Goal: Task Accomplishment & Management: Manage account settings

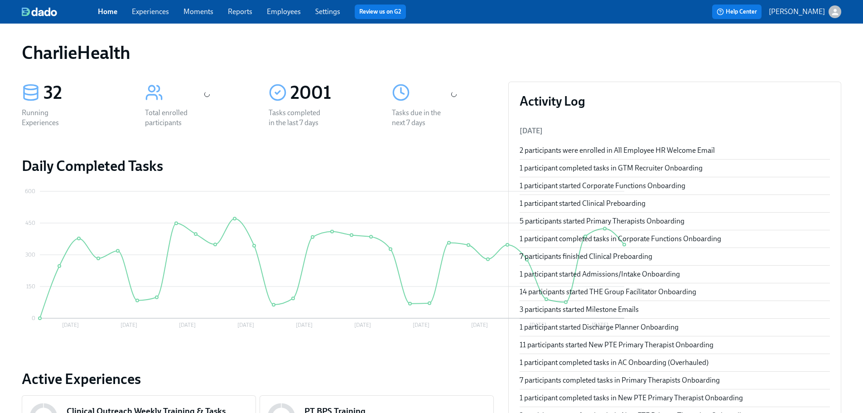
click at [283, 12] on link "Employees" at bounding box center [284, 11] width 34 height 9
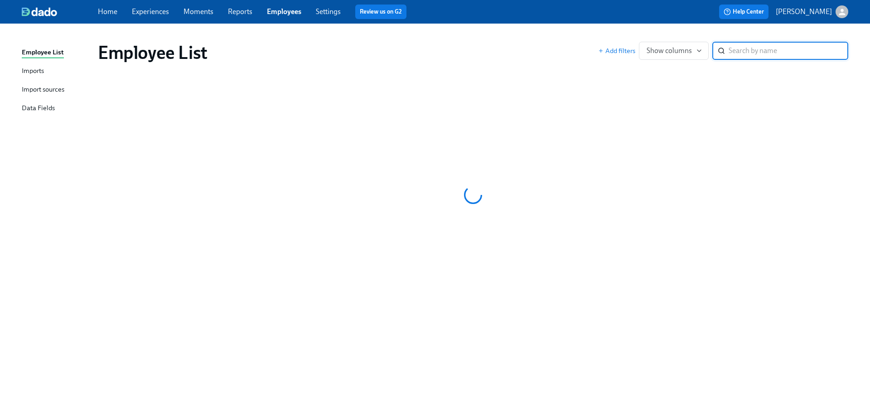
click at [460, 41] on div "Employee List Add filters Show columns ​" at bounding box center [473, 52] width 764 height 36
click at [330, 8] on link "Settings" at bounding box center [328, 11] width 25 height 9
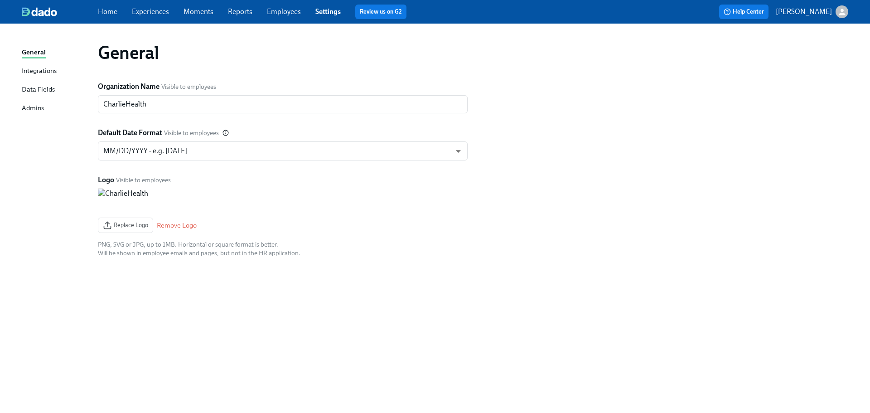
click at [290, 12] on link "Employees" at bounding box center [284, 11] width 34 height 9
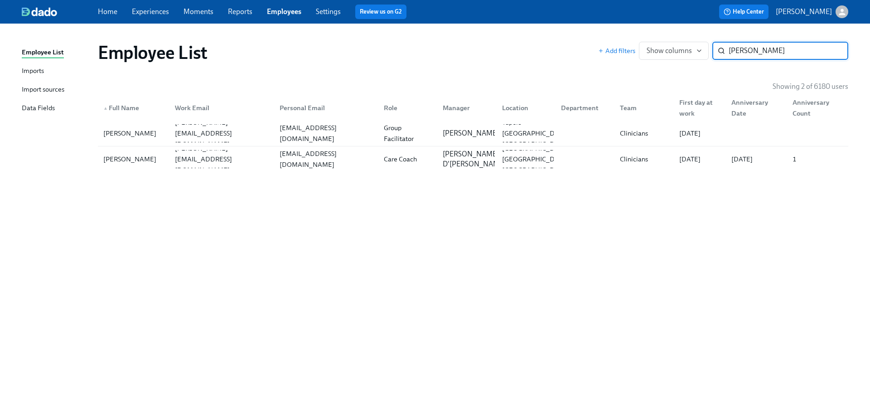
type input "selena"
click at [370, 247] on div "Employee List Add filters Show columns selena ​ Showing 2 of 6180 users ▲ Full …" at bounding box center [435, 212] width 826 height 356
click at [502, 136] on div "Tupelo MS US" at bounding box center [535, 133] width 74 height 33
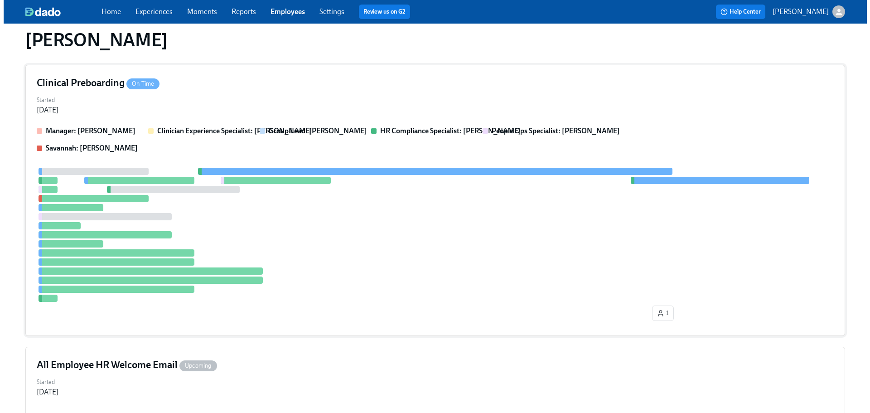
scroll to position [14, 0]
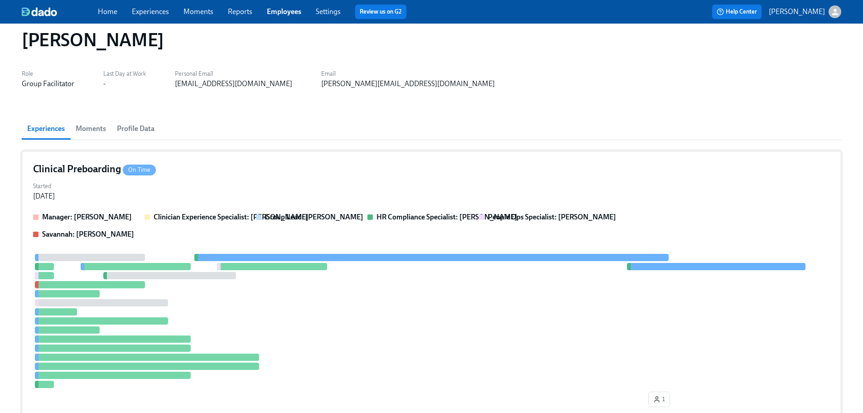
click at [459, 235] on div "Manager: Sarah Dunn Clinician Experience Specialist: Lara Babalola Group Lead: …" at bounding box center [431, 225] width 797 height 27
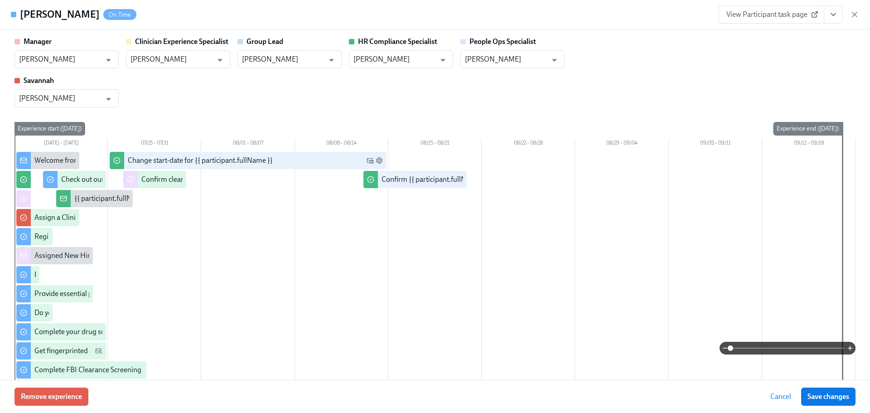
click at [621, 60] on div "Manager Sarah Dunn ​ Clinician Experience Specialist Lara Babalola ​ Group Lead…" at bounding box center [434, 72] width 841 height 71
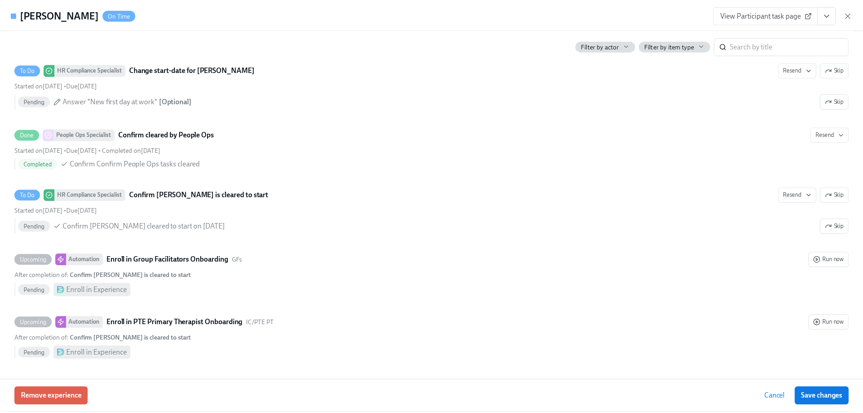
scroll to position [0, 0]
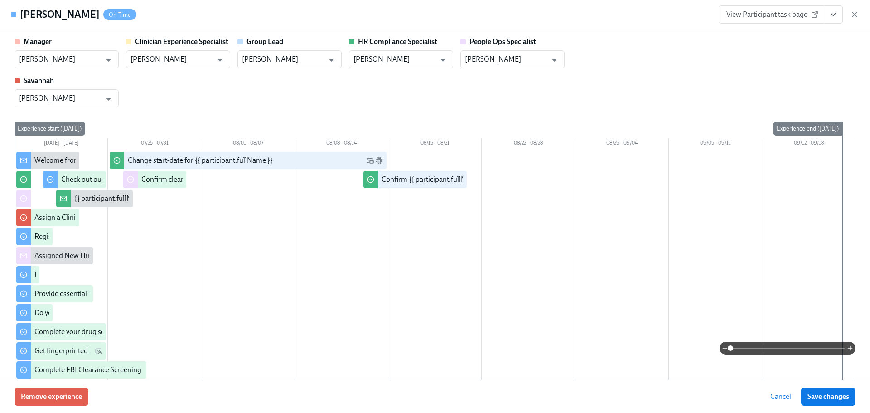
click at [522, 77] on div "Manager Sarah Dunn ​ Clinician Experience Specialist Lara Babalola ​ Group Lead…" at bounding box center [434, 72] width 841 height 71
click at [833, 15] on icon "View task page" at bounding box center [833, 15] width 5 height 2
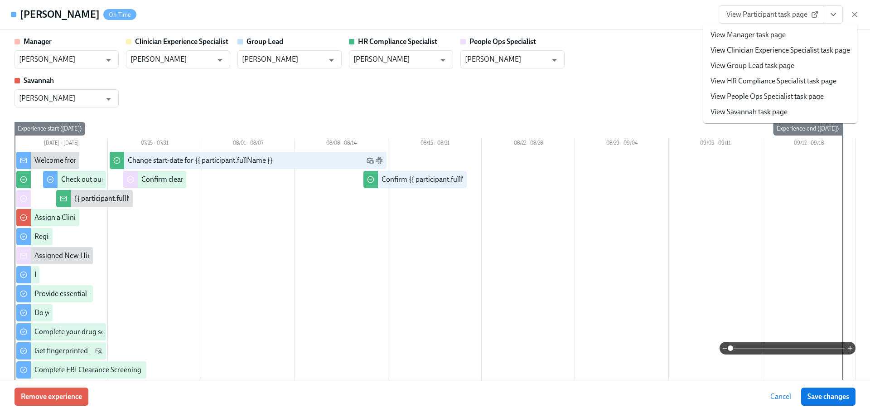
click at [827, 79] on link "View HR Compliance Specialist task page" at bounding box center [773, 81] width 126 height 10
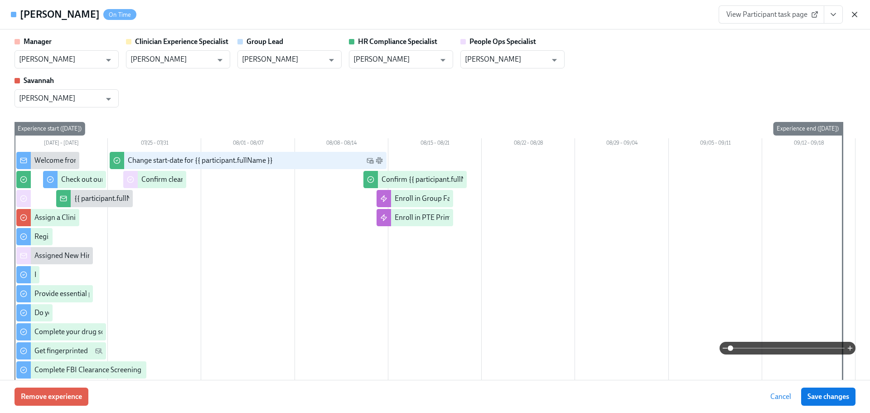
click at [855, 14] on icon "button" at bounding box center [854, 14] width 5 height 5
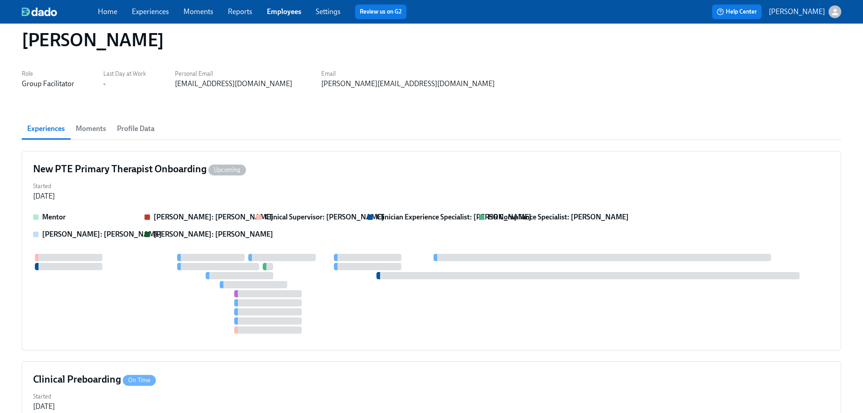
click at [279, 6] on div "Home Experiences Moments Reports Employees Settings Review us on G2" at bounding box center [284, 12] width 372 height 14
click at [264, 19] on div "Home Experiences Moments Reports Employees Settings Review us on G2 Help Center…" at bounding box center [431, 12] width 863 height 24
click at [270, 14] on link "Employees" at bounding box center [284, 11] width 34 height 9
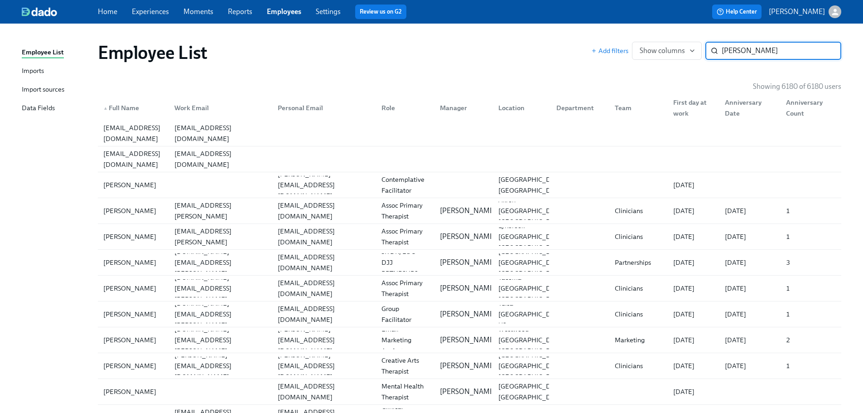
type input "caitlin da"
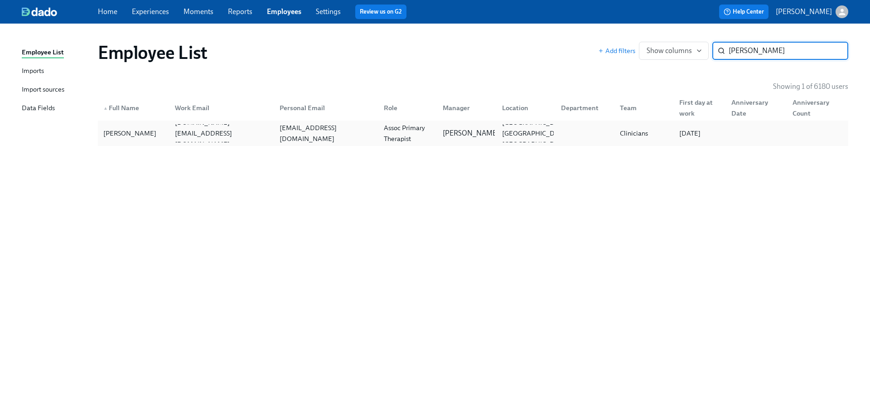
click at [356, 134] on div "caitlinccahoon@gmail.com" at bounding box center [326, 133] width 101 height 22
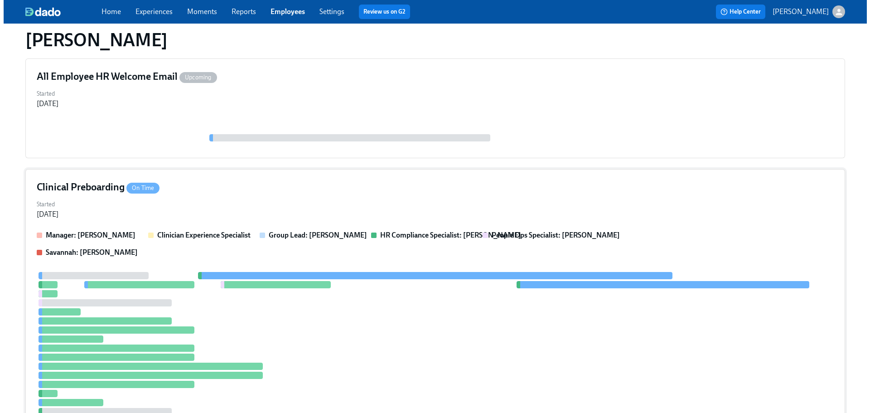
scroll to position [205, 0]
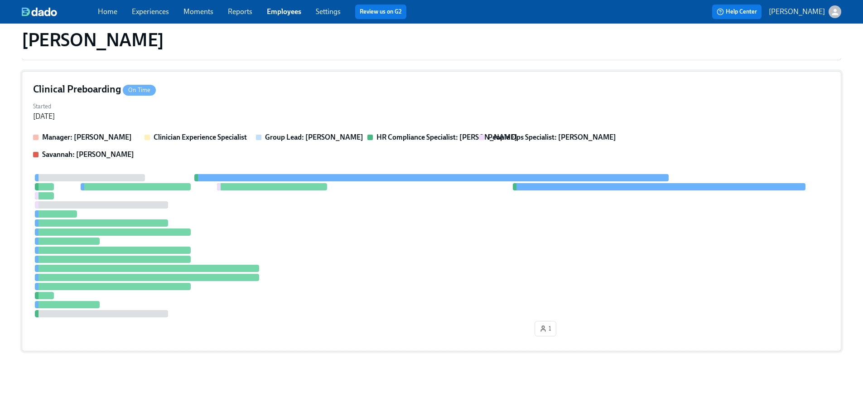
click at [446, 240] on div at bounding box center [431, 245] width 797 height 143
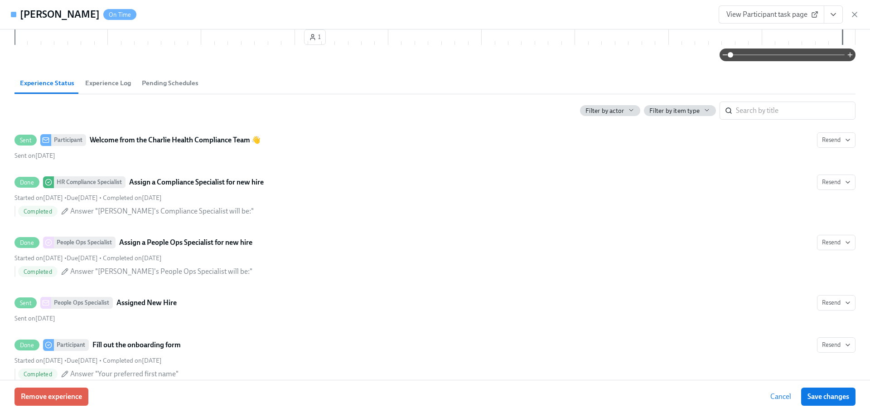
scroll to position [432, 0]
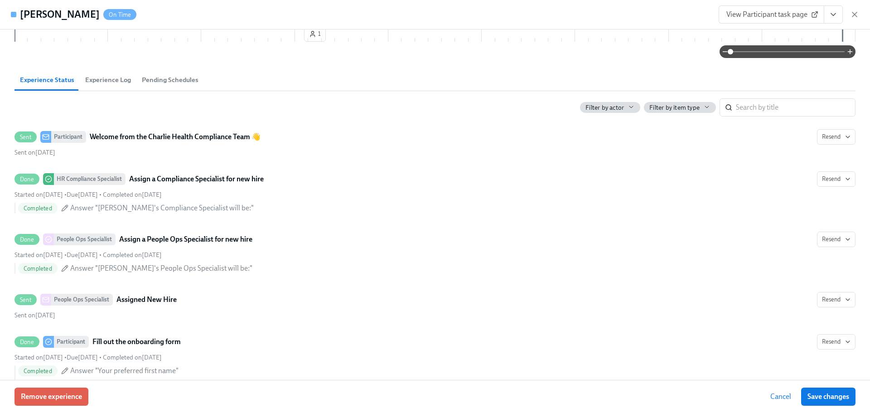
click at [829, 14] on icon "View task page" at bounding box center [832, 14] width 9 height 9
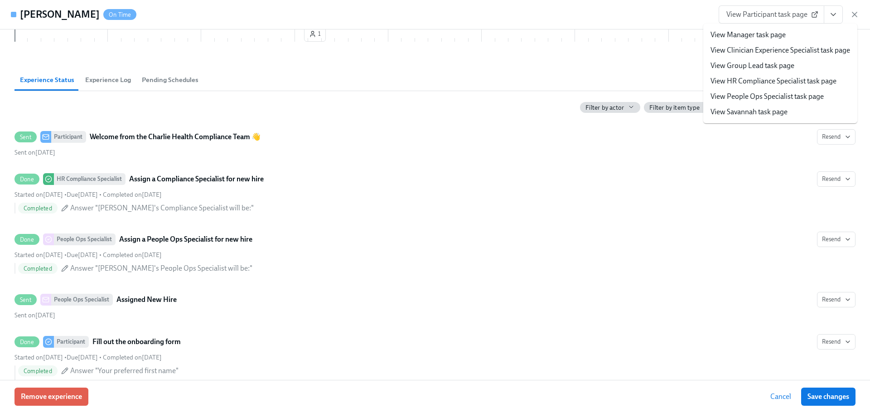
click at [756, 83] on link "View HR Compliance Specialist task page" at bounding box center [773, 81] width 126 height 10
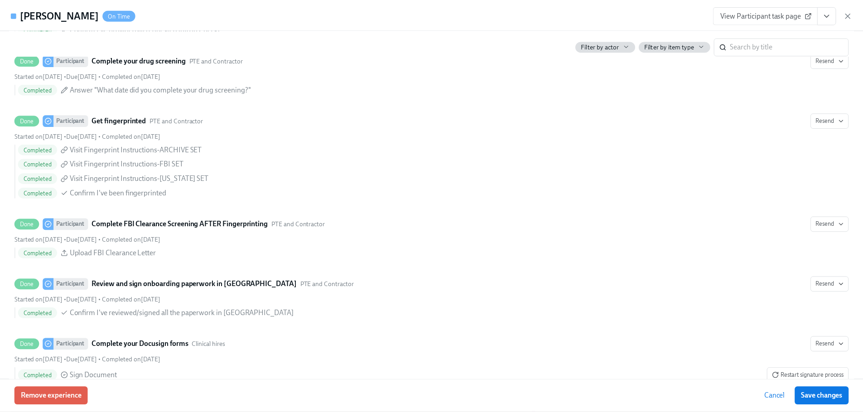
scroll to position [1790, 0]
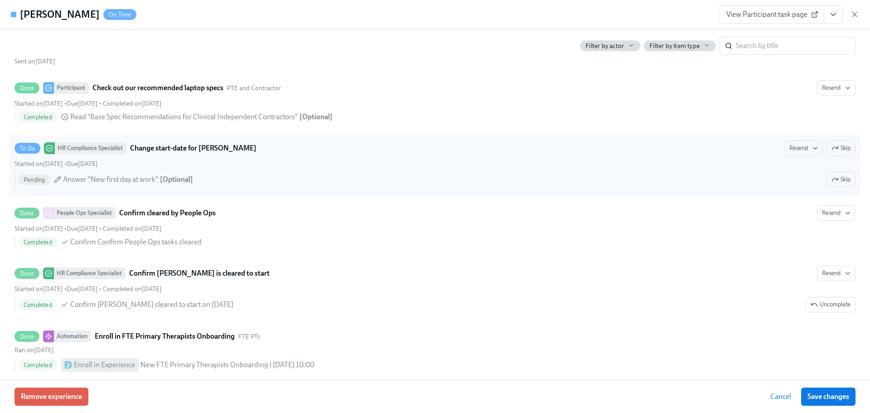
click at [545, 161] on div "Started on July 30th • Due August 20th" at bounding box center [434, 163] width 841 height 9
click at [23, 152] on input "To Do HR Compliance Specialist Change start-date for Caitlin Day Resend Skip St…" at bounding box center [19, 148] width 8 height 8
checkbox input "true"
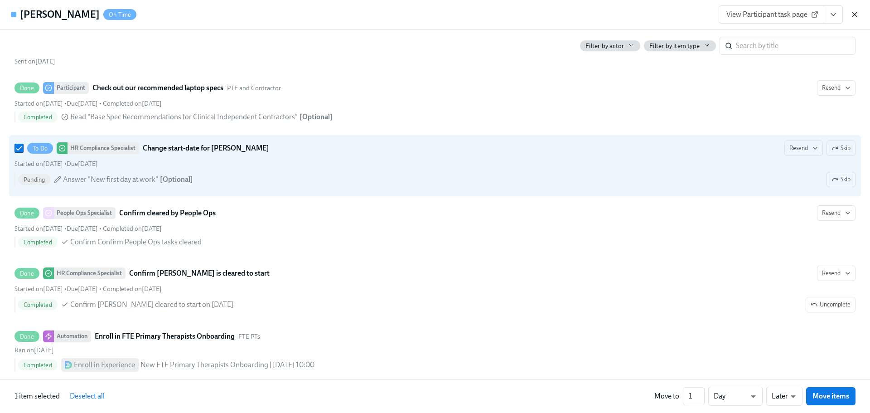
click at [856, 14] on icon "button" at bounding box center [854, 14] width 9 height 9
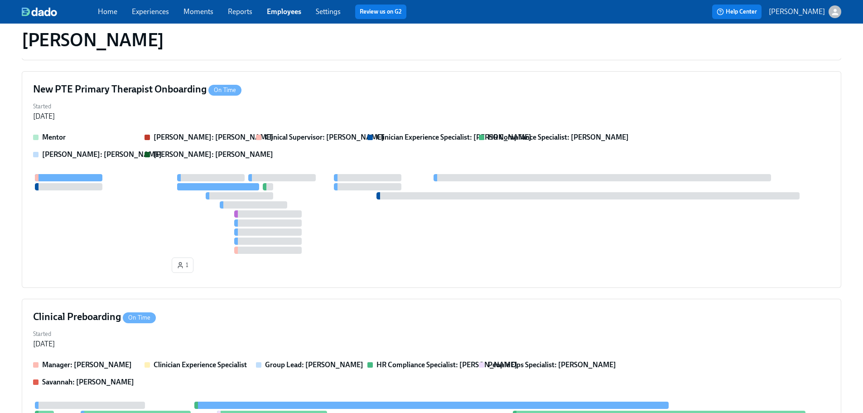
click at [282, 5] on div "Home Experiences Moments Reports Employees Settings Review us on G2" at bounding box center [284, 12] width 372 height 14
click at [285, 7] on span "Employees" at bounding box center [284, 12] width 34 height 10
click at [288, 9] on link "Employees" at bounding box center [284, 11] width 34 height 9
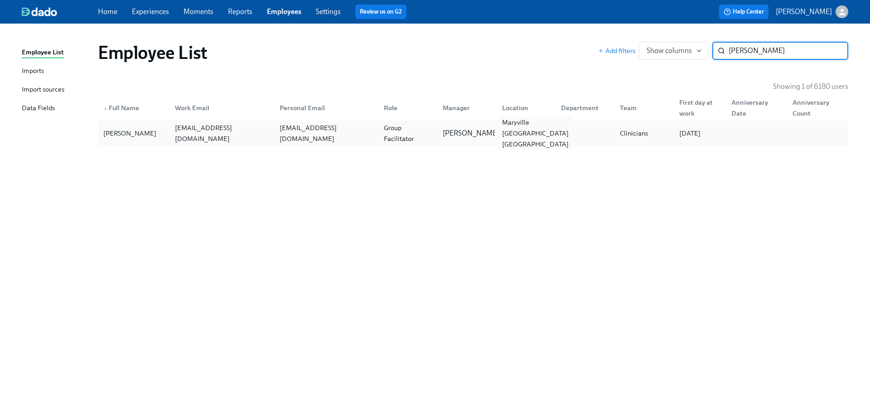
type input "austin pershing"
click at [529, 131] on div "Maryville TN US" at bounding box center [535, 133] width 74 height 33
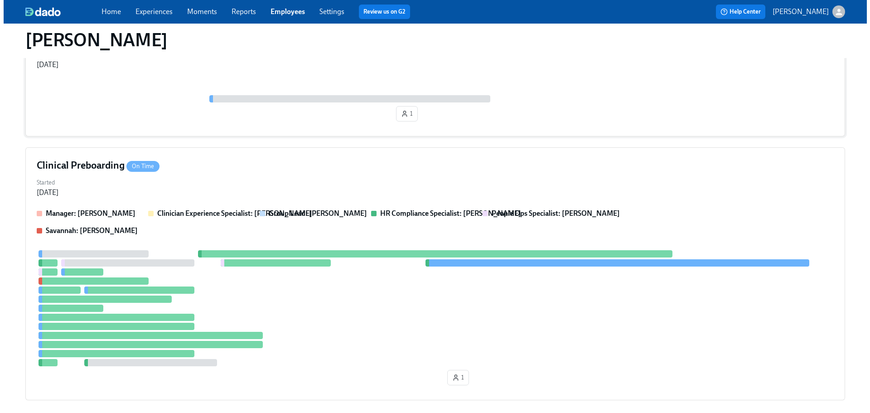
scroll to position [195, 0]
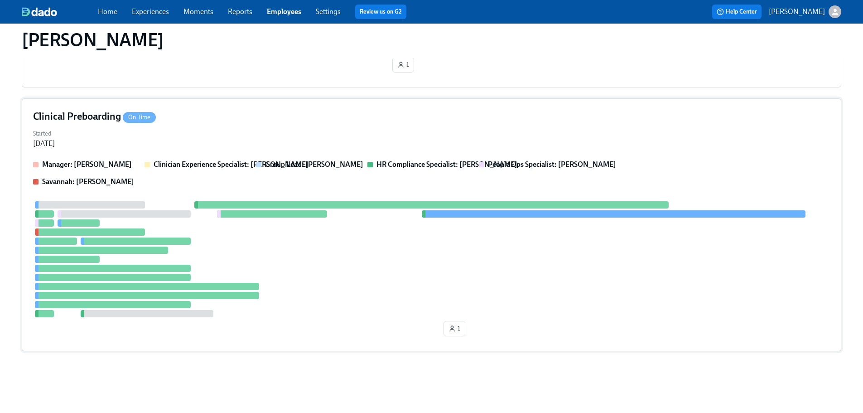
click at [535, 159] on div "Clinical Preboarding On Time Started Jul 27, 2025 Manager: Bria Brown Clinician…" at bounding box center [431, 224] width 819 height 253
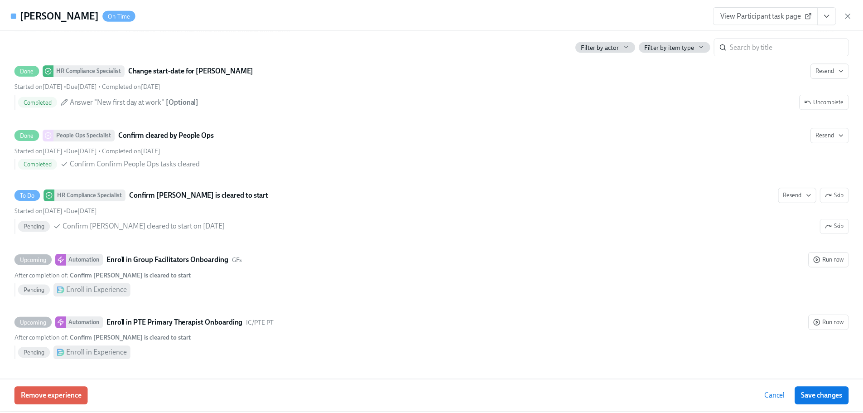
scroll to position [0, 0]
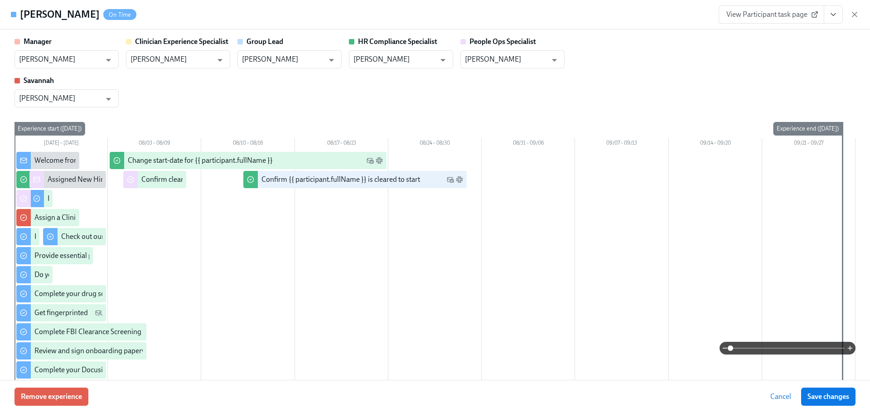
click at [828, 16] on button "View task page" at bounding box center [832, 14] width 19 height 18
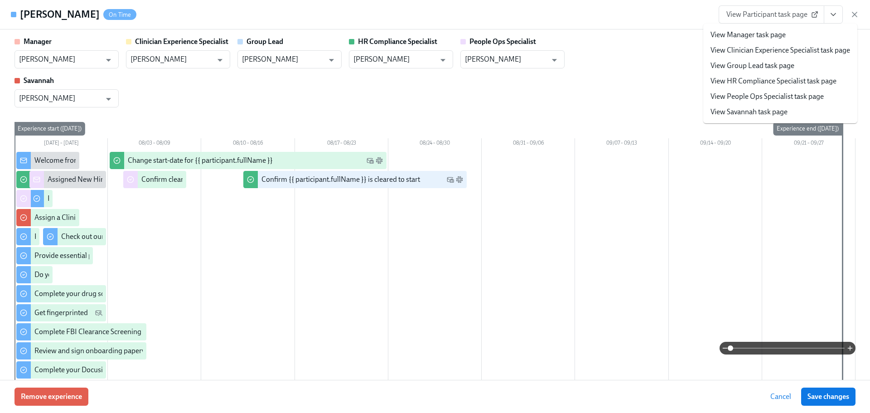
click at [793, 83] on link "View HR Compliance Specialist task page" at bounding box center [773, 81] width 126 height 10
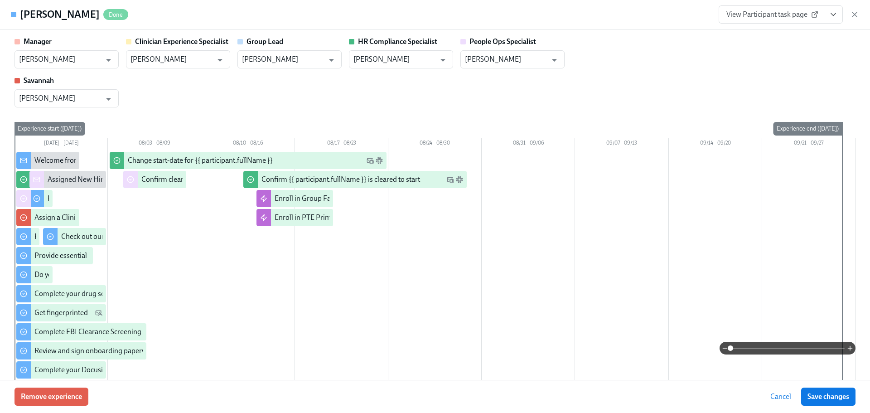
click at [859, 16] on div "Austin Pershing Done View Participant task page" at bounding box center [435, 14] width 870 height 29
click at [854, 13] on icon "button" at bounding box center [854, 14] width 9 height 9
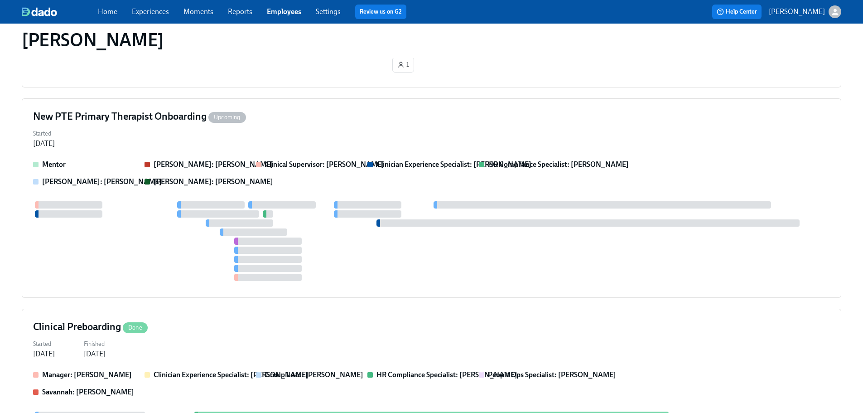
click at [278, 6] on div "Home Experiences Moments Reports Employees Settings Review us on G2" at bounding box center [284, 12] width 372 height 14
click at [283, 9] on link "Employees" at bounding box center [284, 11] width 34 height 9
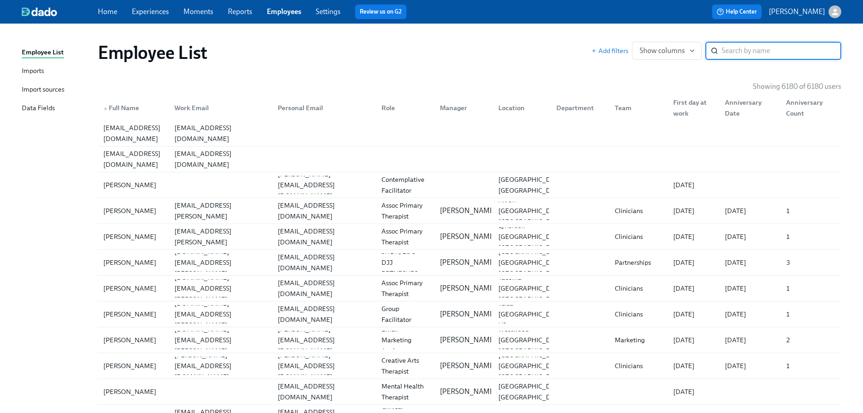
click at [732, 46] on input "search" at bounding box center [781, 51] width 120 height 18
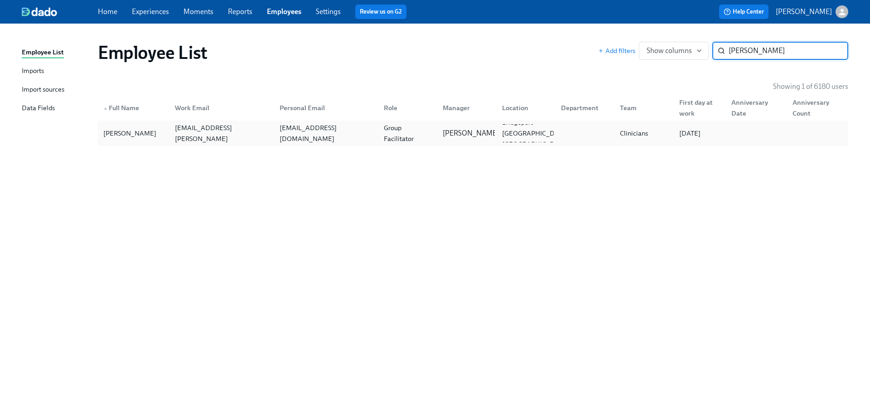
type input "brandon smith"
click at [385, 125] on div "Group Facilitator" at bounding box center [407, 133] width 55 height 22
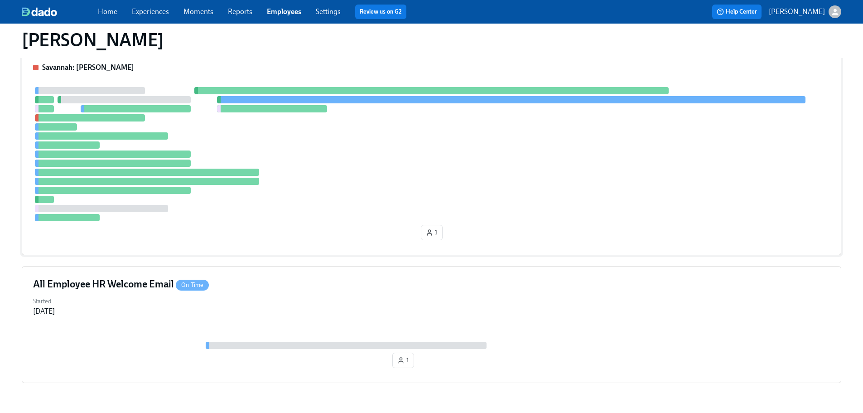
scroll to position [91, 0]
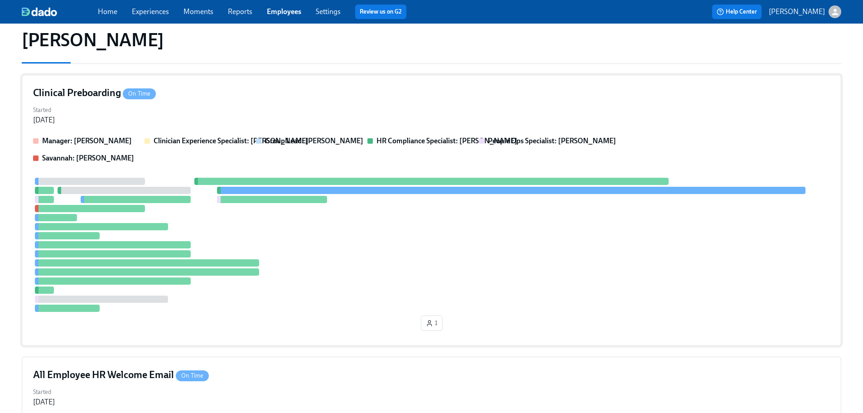
click at [222, 120] on div "Started Jul 28, 2025" at bounding box center [431, 114] width 797 height 22
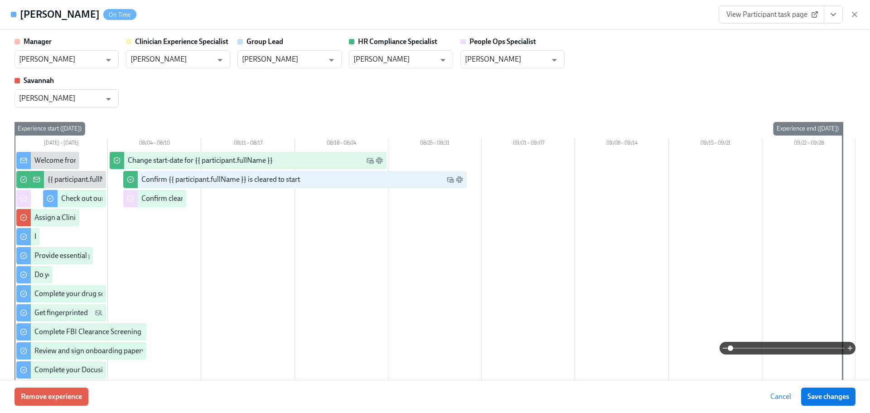
click at [831, 16] on icon "View task page" at bounding box center [832, 14] width 9 height 9
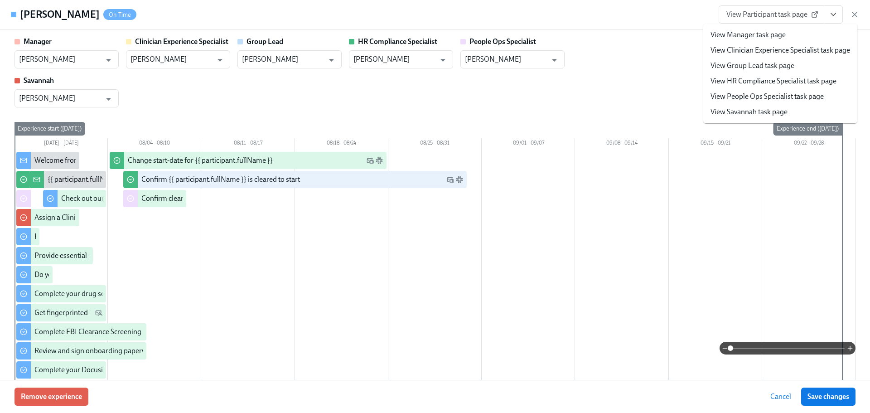
click at [804, 74] on li "View HR Compliance Specialist task page" at bounding box center [780, 80] width 154 height 15
click at [806, 82] on link "View HR Compliance Specialist task page" at bounding box center [773, 81] width 126 height 10
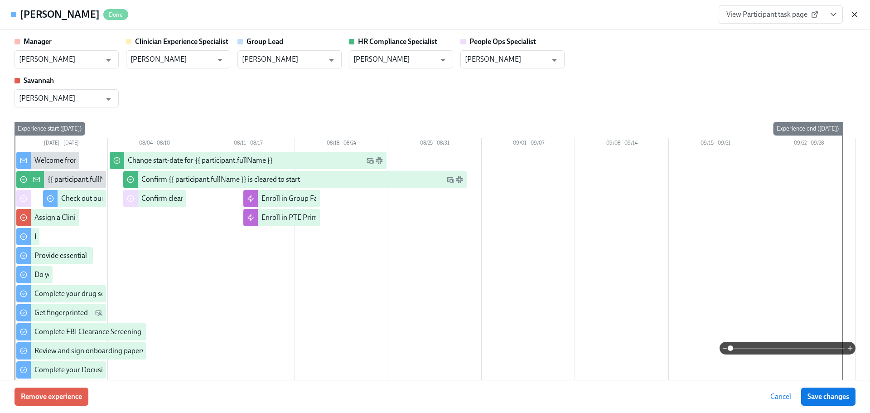
click at [856, 17] on icon "button" at bounding box center [854, 14] width 9 height 9
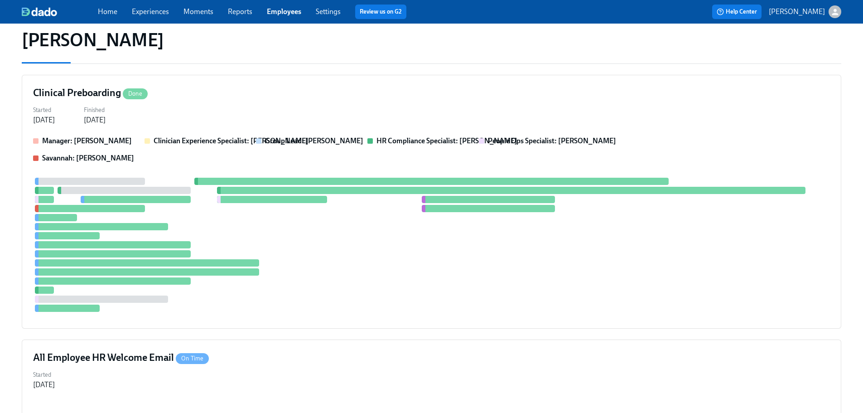
click at [294, 3] on div "Home Experiences Moments Reports Employees Settings Review us on G2 Help Center…" at bounding box center [431, 12] width 863 height 24
click at [292, 11] on link "Employees" at bounding box center [284, 11] width 34 height 9
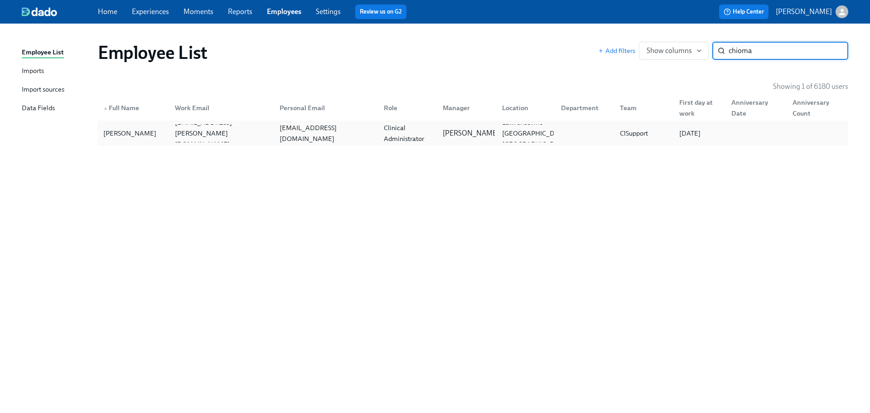
type input "chioma"
click at [401, 136] on div "Clinical Administrator" at bounding box center [407, 133] width 55 height 22
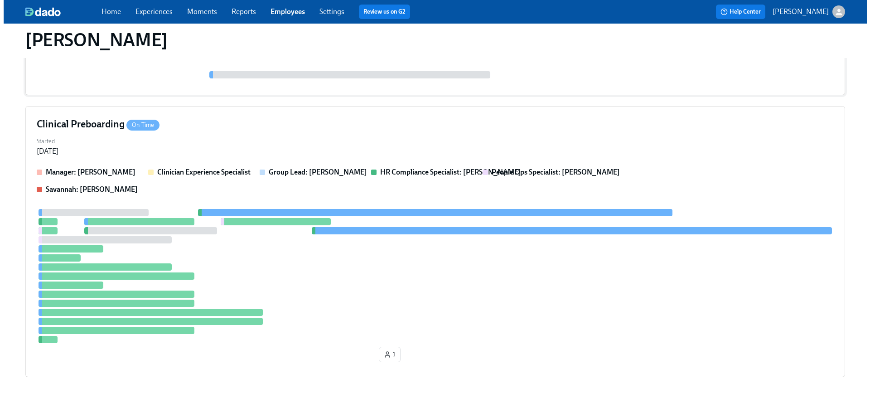
scroll to position [196, 0]
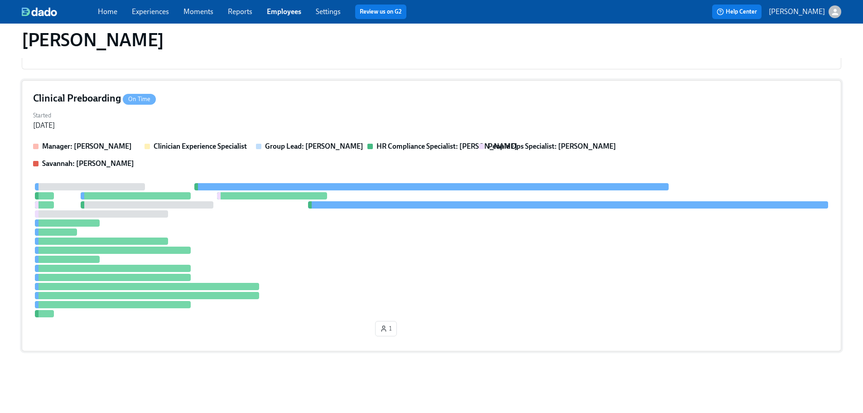
click at [522, 250] on div at bounding box center [431, 250] width 797 height 134
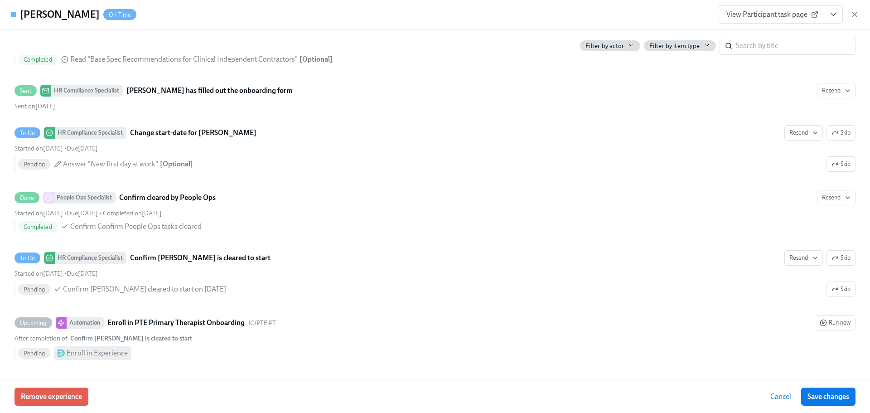
scroll to position [659, 0]
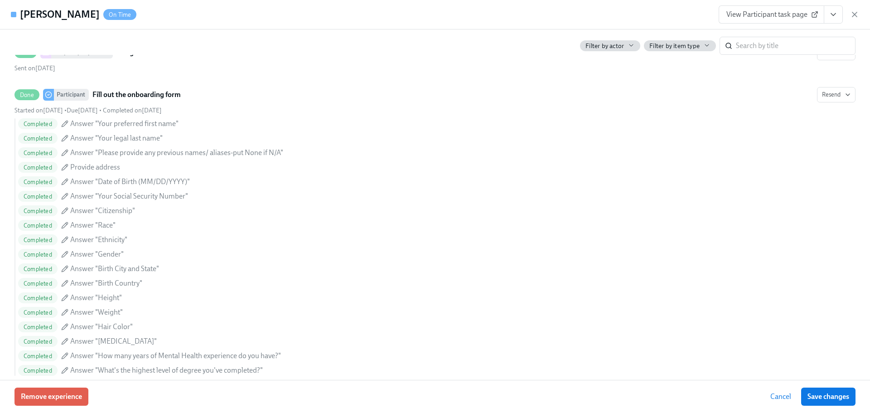
click at [841, 10] on button "View task page" at bounding box center [832, 14] width 19 height 18
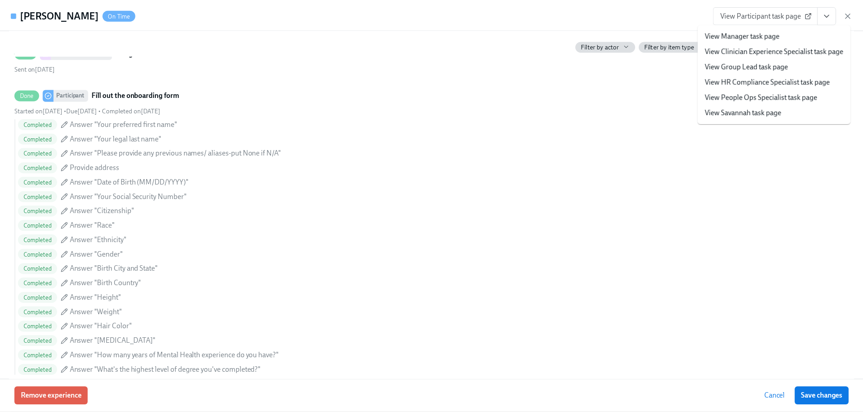
scroll to position [0, 0]
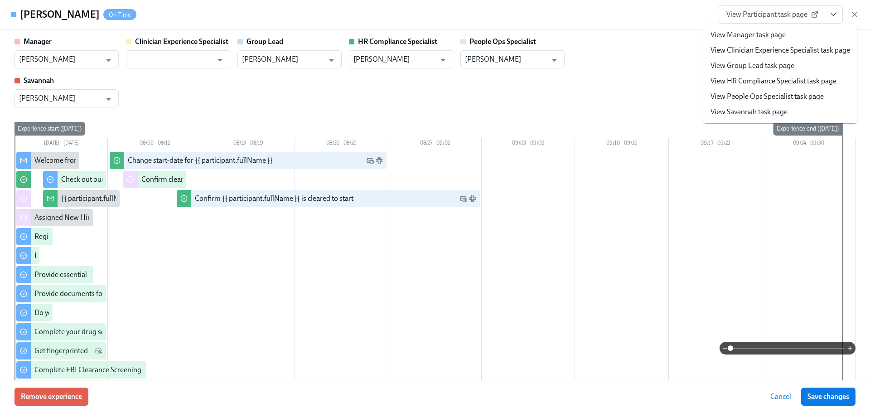
click at [762, 87] on li "View HR Compliance Specialist task page" at bounding box center [780, 80] width 154 height 15
click at [770, 78] on link "View HR Compliance Specialist task page" at bounding box center [773, 81] width 126 height 10
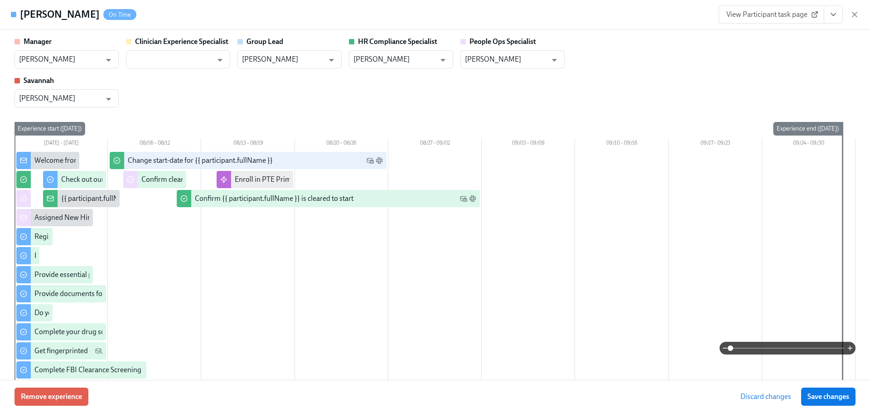
click at [854, 14] on icon "button" at bounding box center [854, 14] width 5 height 5
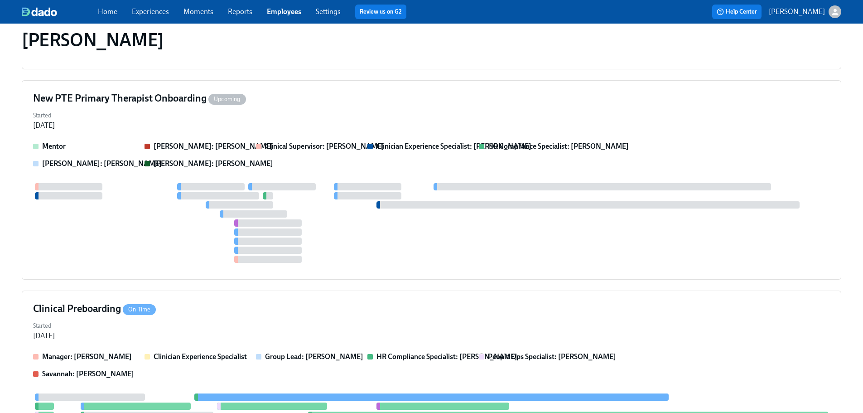
click at [285, 11] on link "Employees" at bounding box center [284, 11] width 34 height 9
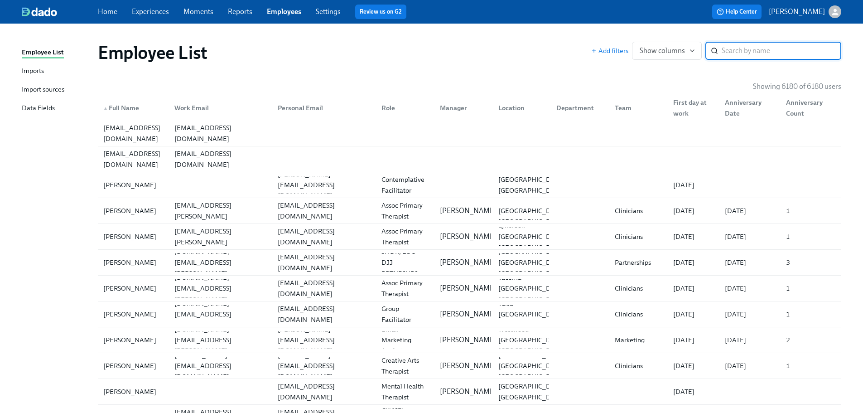
click at [770, 50] on input "search" at bounding box center [781, 51] width 120 height 18
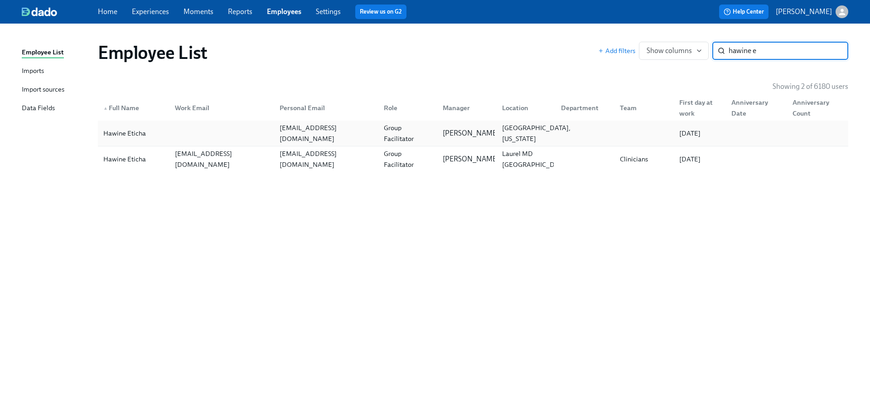
type input "hawine e"
click at [509, 125] on div "Brooklyn, New York" at bounding box center [536, 133] width 76 height 22
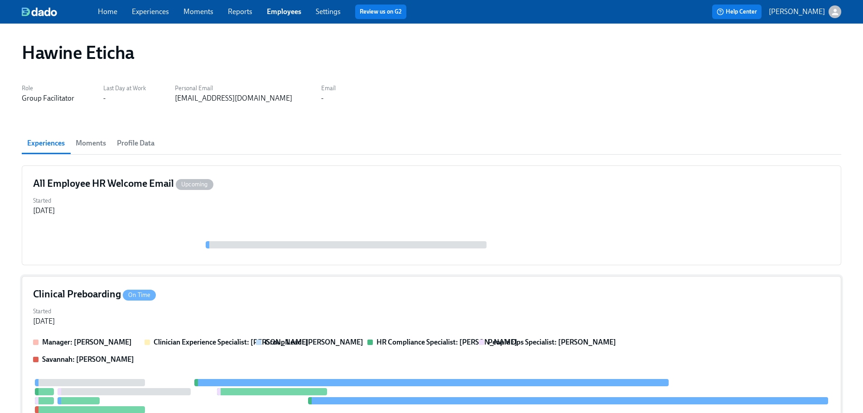
scroll to position [178, 0]
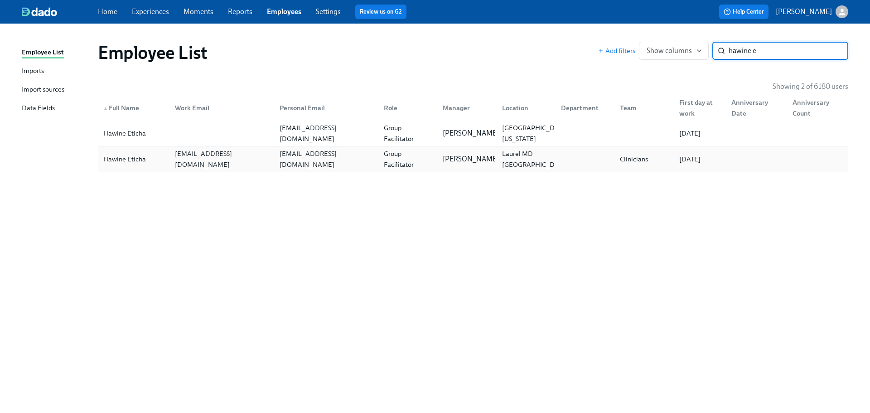
click at [323, 150] on div "hge2109@columbia.edu" at bounding box center [324, 159] width 104 height 18
click at [274, 139] on div "etichahawine@gmail.com" at bounding box center [324, 133] width 104 height 18
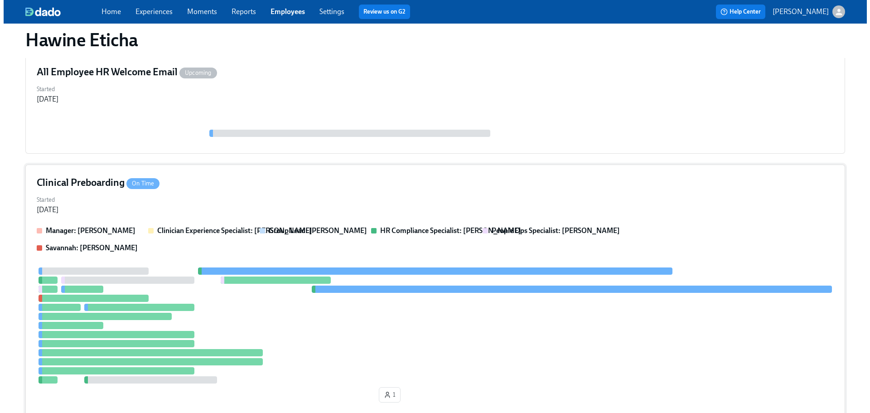
scroll to position [178, 0]
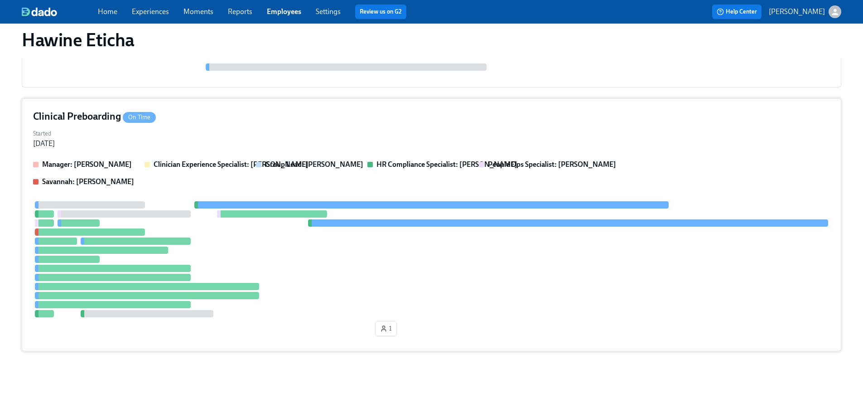
click at [542, 215] on div at bounding box center [431, 259] width 797 height 116
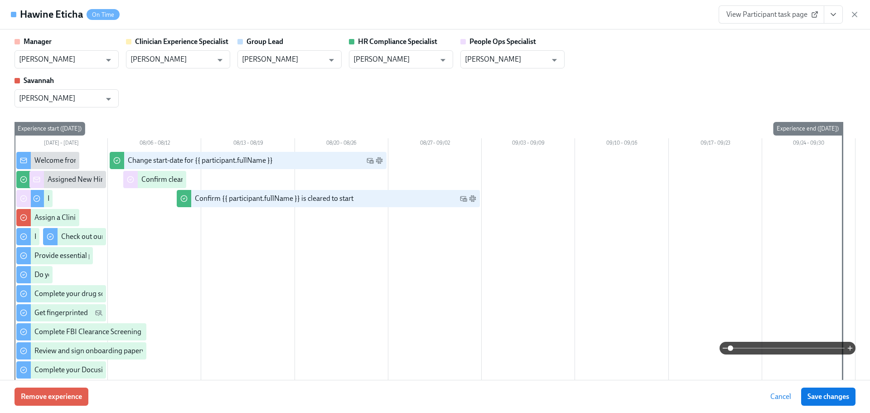
click at [837, 19] on button "View task page" at bounding box center [832, 14] width 19 height 18
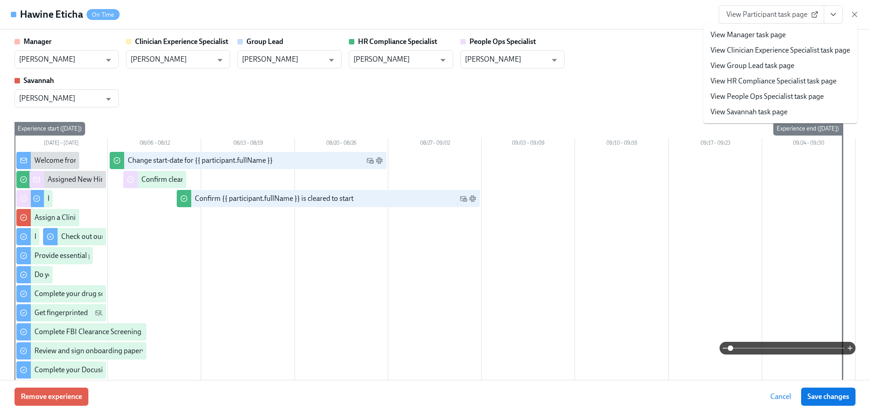
click at [806, 77] on link "View HR Compliance Specialist task page" at bounding box center [773, 81] width 126 height 10
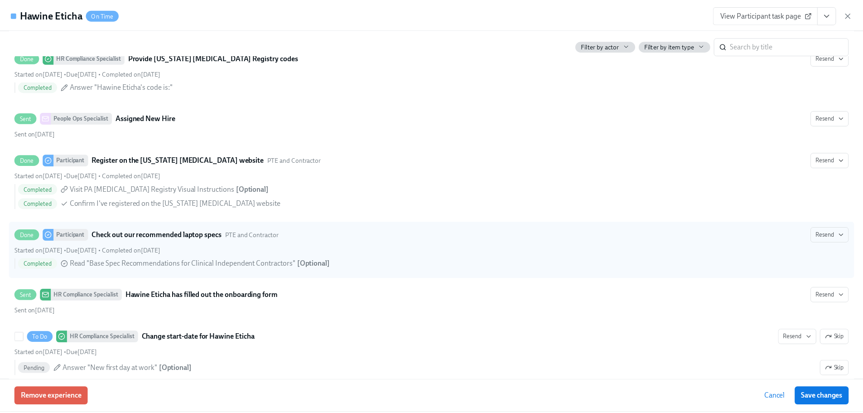
scroll to position [1676, 0]
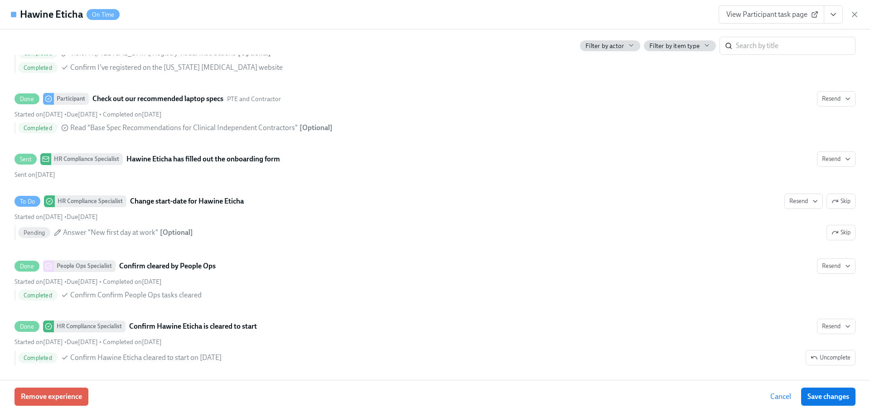
drag, startPoint x: 855, startPoint y: 14, endPoint x: 759, endPoint y: 38, distance: 99.3
click at [855, 14] on icon "button" at bounding box center [854, 14] width 5 height 5
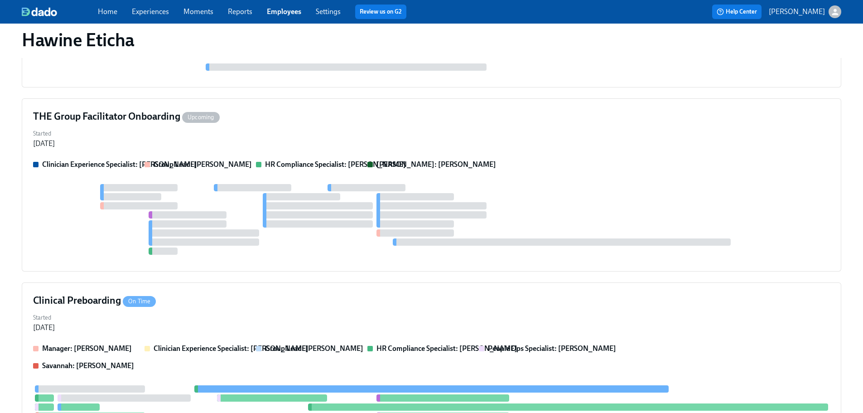
click at [287, 12] on link "Employees" at bounding box center [284, 11] width 34 height 9
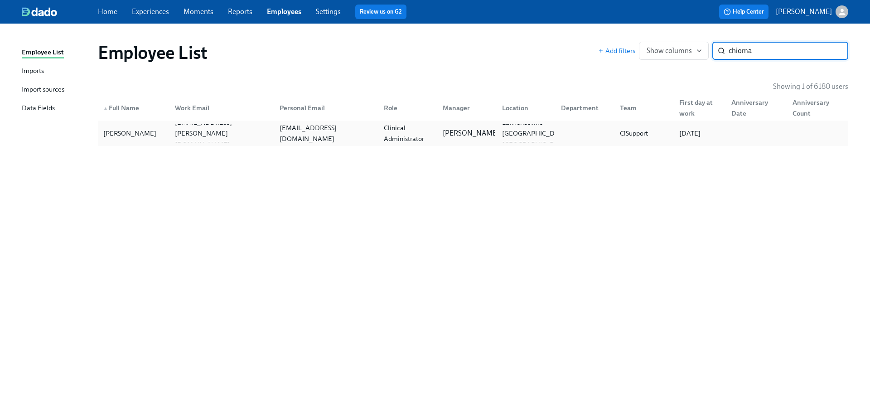
type input "chioma"
click at [400, 131] on div "Clinical Administrator" at bounding box center [407, 133] width 55 height 22
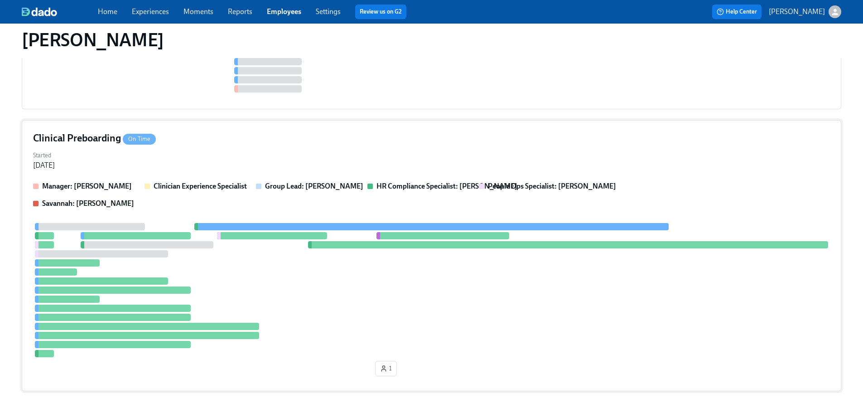
scroll to position [406, 0]
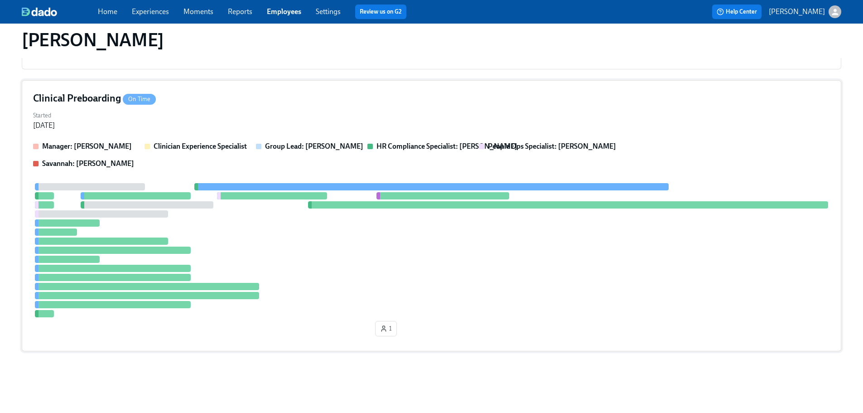
click at [596, 280] on div at bounding box center [431, 250] width 797 height 134
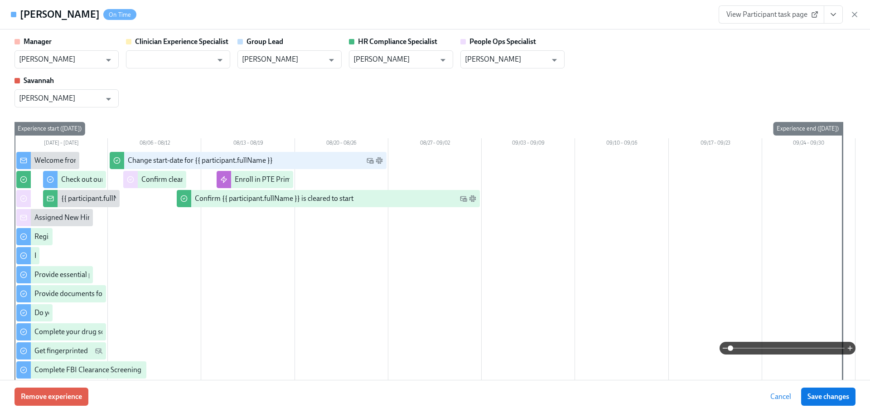
click at [829, 16] on icon "View task page" at bounding box center [832, 14] width 9 height 9
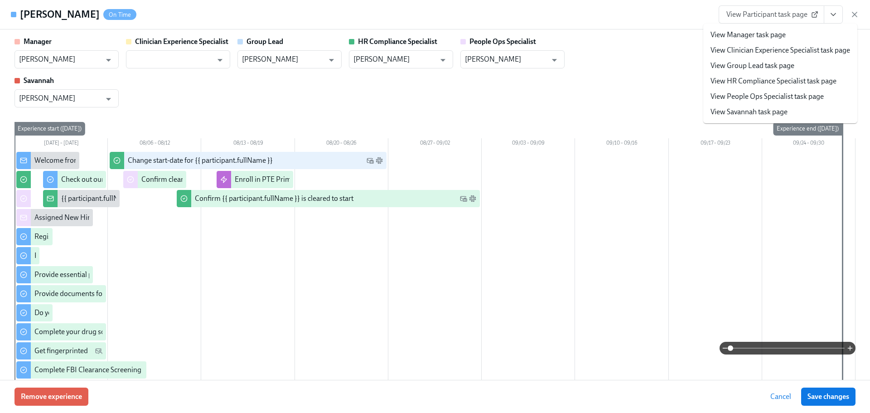
click at [804, 81] on link "View HR Compliance Specialist task page" at bounding box center [773, 81] width 126 height 10
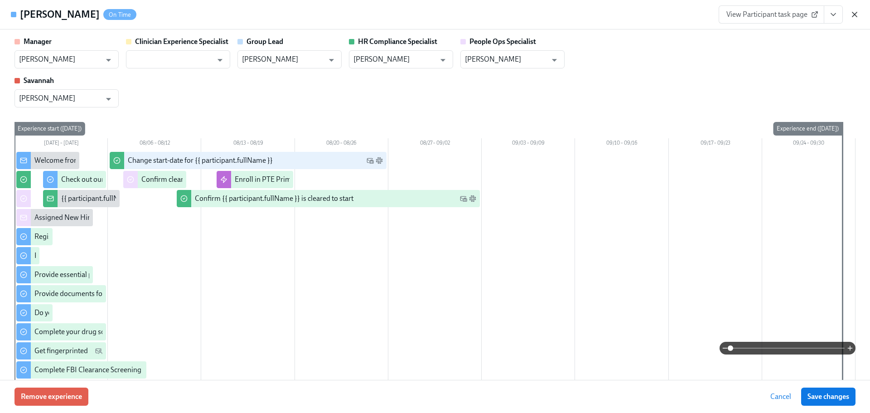
click at [857, 14] on icon "button" at bounding box center [854, 14] width 9 height 9
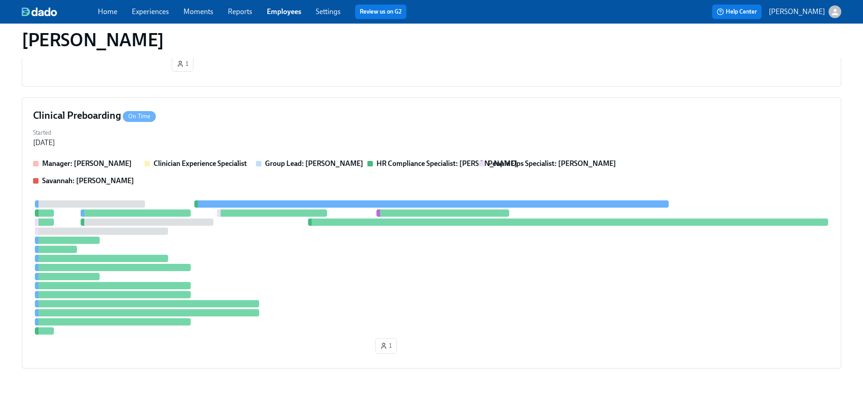
drag, startPoint x: 283, startPoint y: 24, endPoint x: 280, endPoint y: 14, distance: 10.2
click at [283, 24] on div "Chioma Okafor" at bounding box center [431, 40] width 834 height 36
click at [280, 14] on link "Employees" at bounding box center [284, 11] width 34 height 9
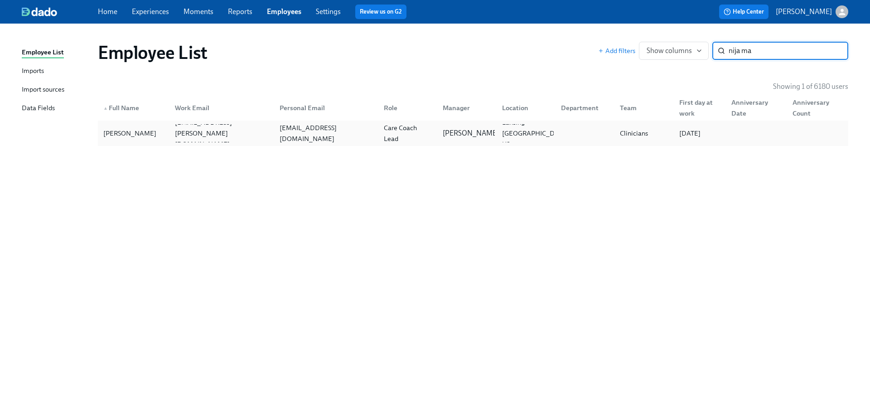
type input "nija ma"
click at [356, 132] on div "mayenija02@gmail.com" at bounding box center [324, 133] width 104 height 18
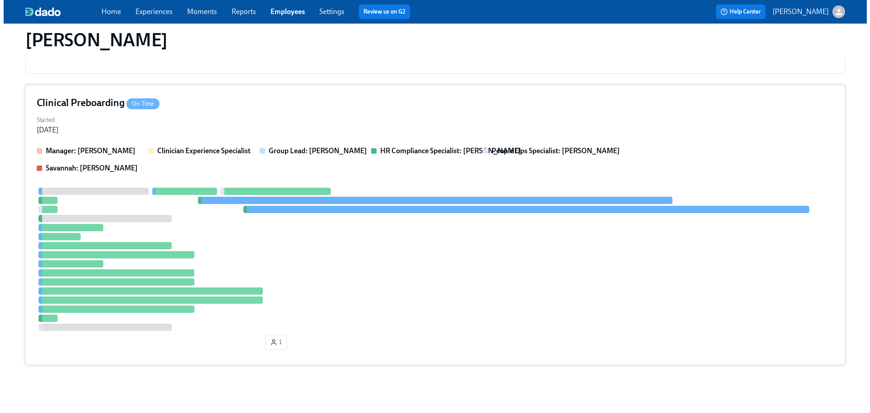
scroll to position [205, 0]
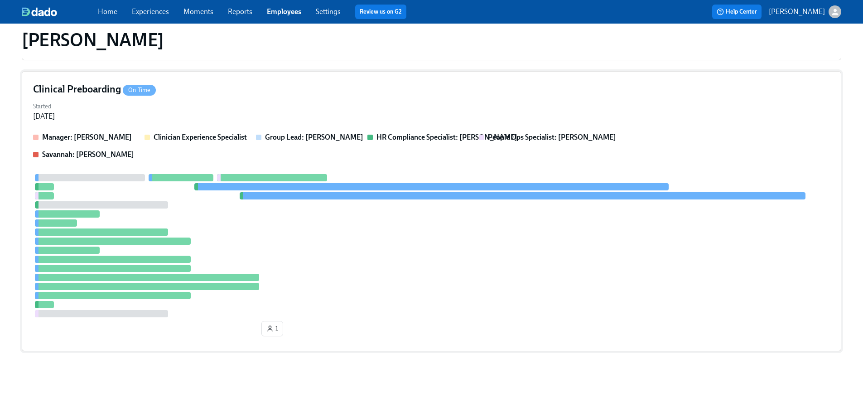
click at [411, 298] on div at bounding box center [431, 245] width 797 height 143
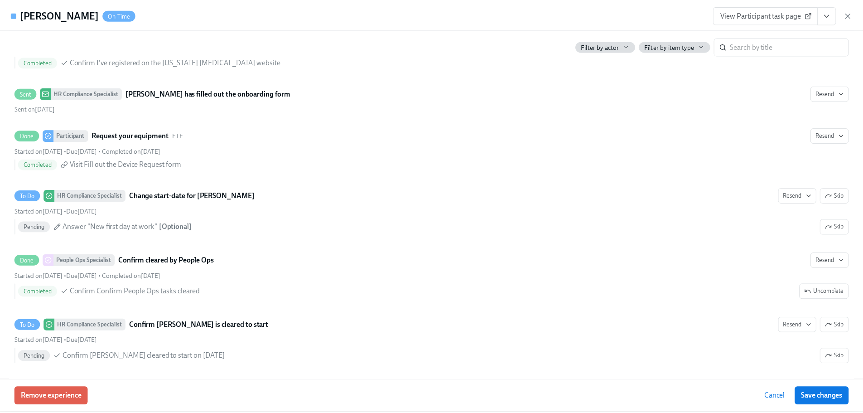
scroll to position [0, 0]
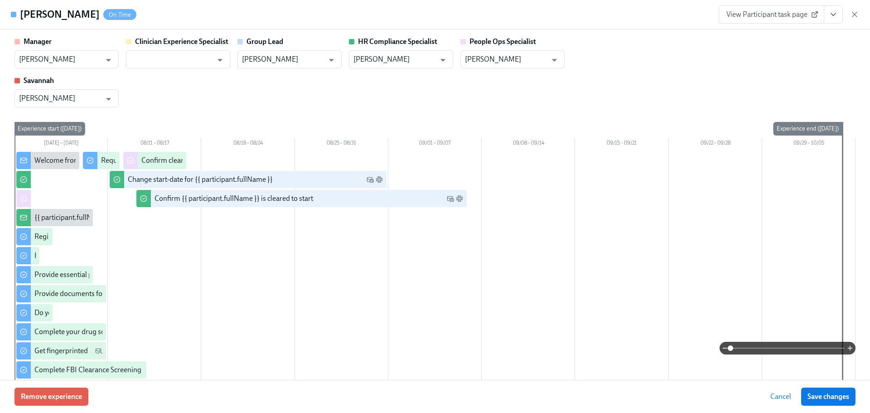
click at [839, 20] on button "View task page" at bounding box center [832, 14] width 19 height 18
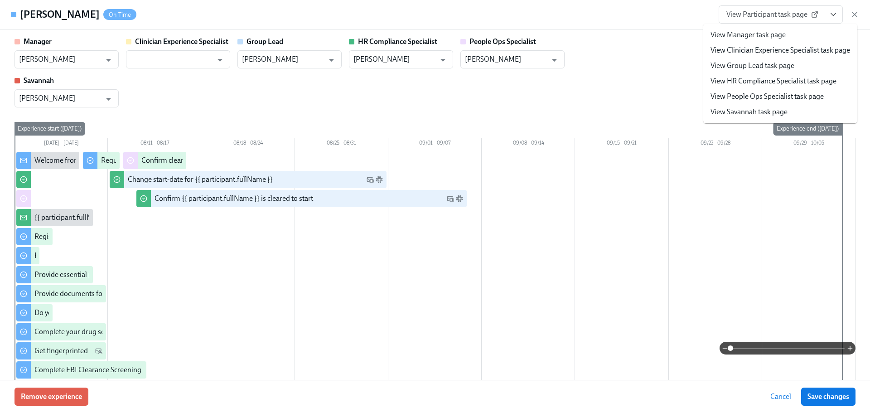
click at [782, 83] on link "View HR Compliance Specialist task page" at bounding box center [773, 81] width 126 height 10
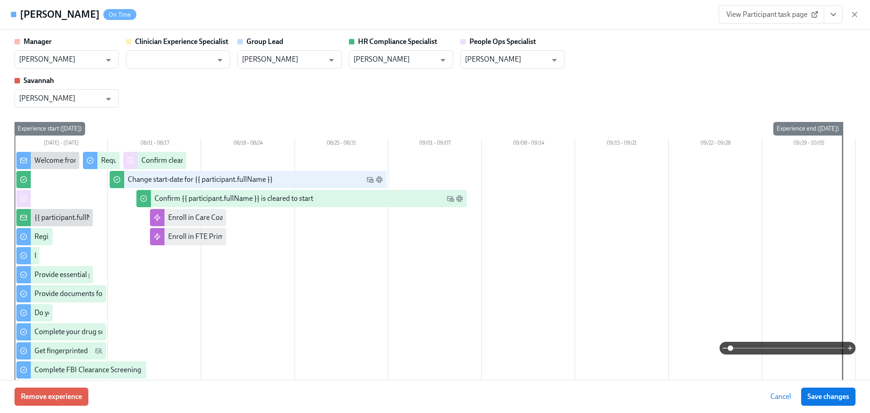
click at [651, 56] on div "Manager Jill Norwick ​ Clinician Experience Specialist ​ Group Lead Jill Norwic…" at bounding box center [434, 72] width 841 height 71
click at [852, 13] on icon "button" at bounding box center [854, 14] width 5 height 5
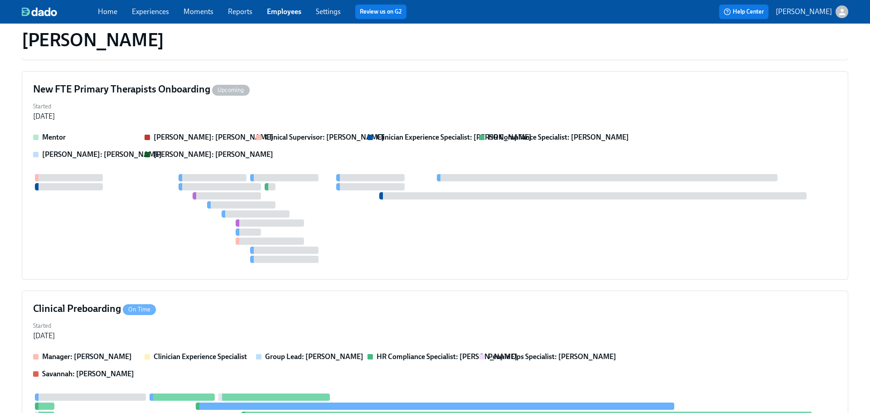
click at [281, 16] on span "Employees" at bounding box center [284, 12] width 34 height 10
click at [276, 4] on div "Home Experiences Moments Reports Employees Settings Review us on G2 Help Center…" at bounding box center [431, 12] width 863 height 24
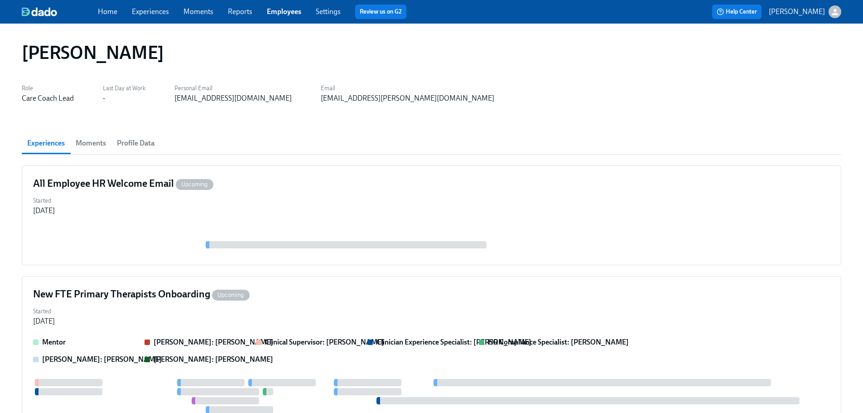
click at [290, 13] on link "Employees" at bounding box center [284, 11] width 34 height 9
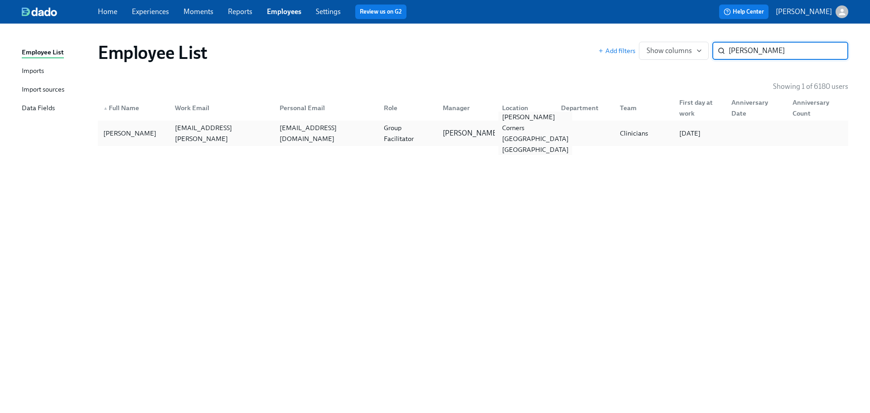
type input "heather ha"
click at [508, 126] on div "Porter Corners NY US" at bounding box center [535, 132] width 74 height 43
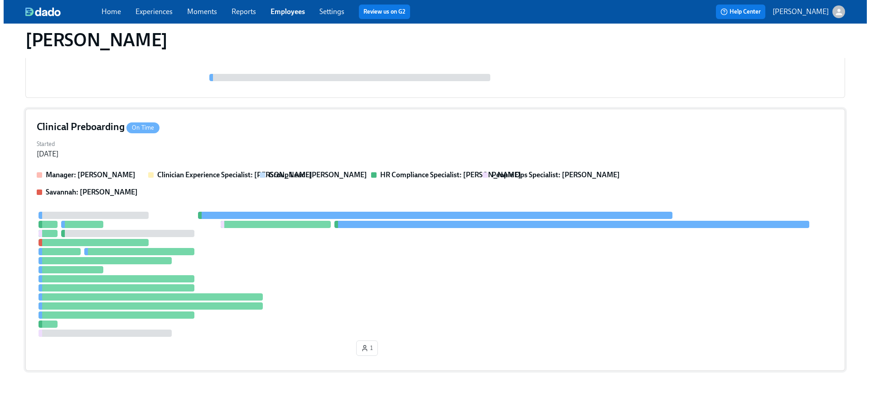
scroll to position [187, 0]
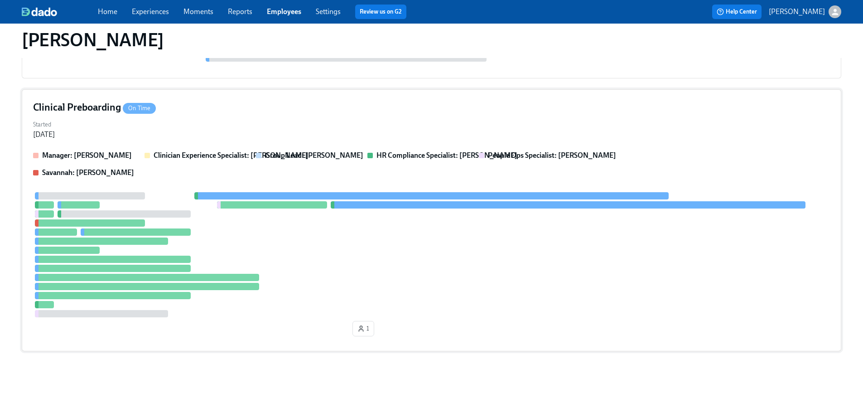
click at [422, 245] on div at bounding box center [431, 254] width 797 height 125
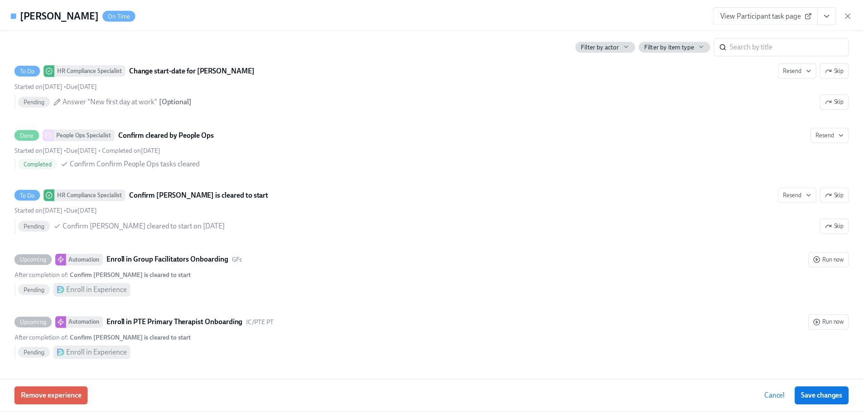
scroll to position [0, 0]
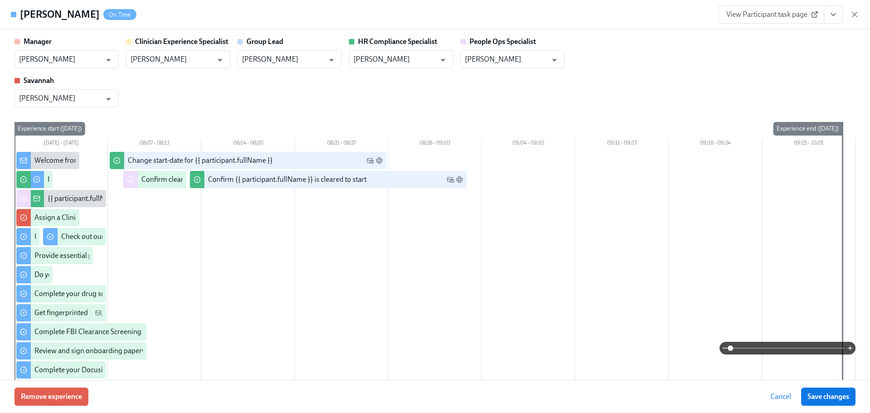
click at [838, 14] on button "View task page" at bounding box center [832, 14] width 19 height 18
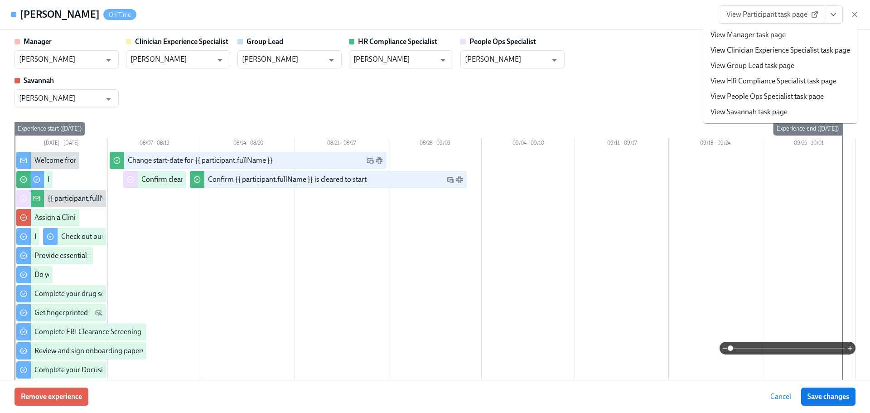
click at [781, 76] on link "View HR Compliance Specialist task page" at bounding box center [773, 81] width 126 height 10
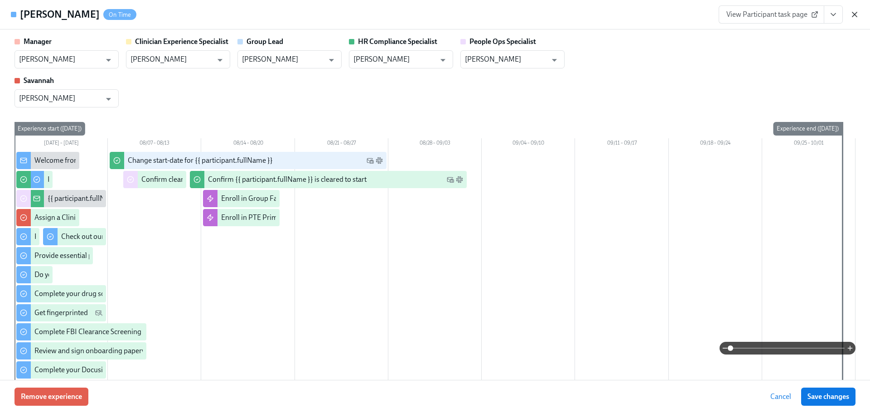
click at [856, 12] on icon "button" at bounding box center [854, 14] width 9 height 9
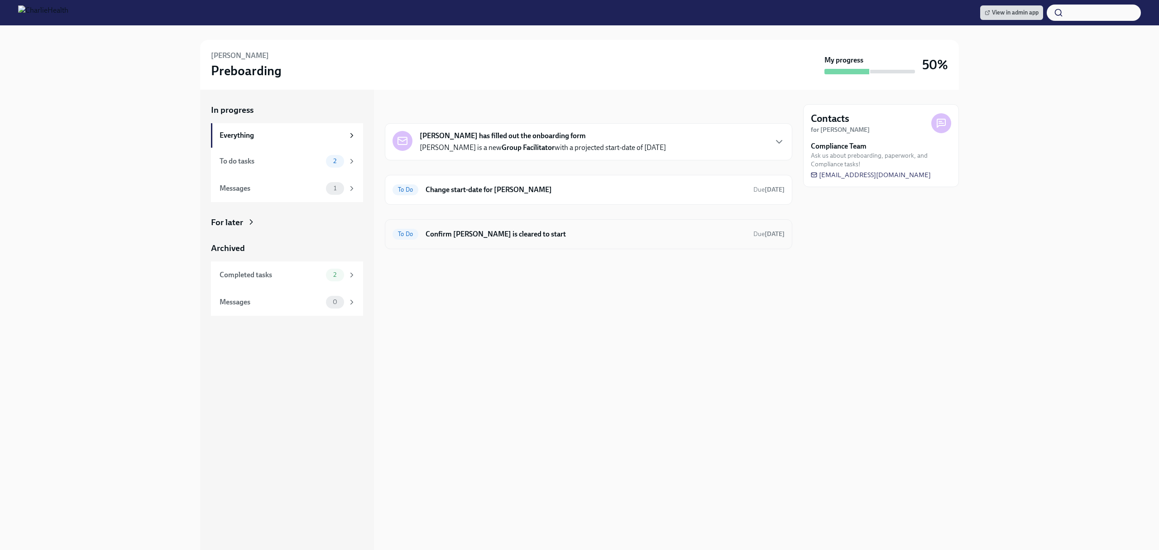
click at [738, 221] on div "To Do Confirm [PERSON_NAME] is cleared to start Due [DATE]" at bounding box center [589, 234] width 408 height 30
click at [666, 221] on div "To Do Confirm [PERSON_NAME] is cleared to start Due [DATE]" at bounding box center [589, 234] width 408 height 30
click at [643, 239] on h6 "Confirm Selena Jones is cleared to start" at bounding box center [586, 234] width 321 height 10
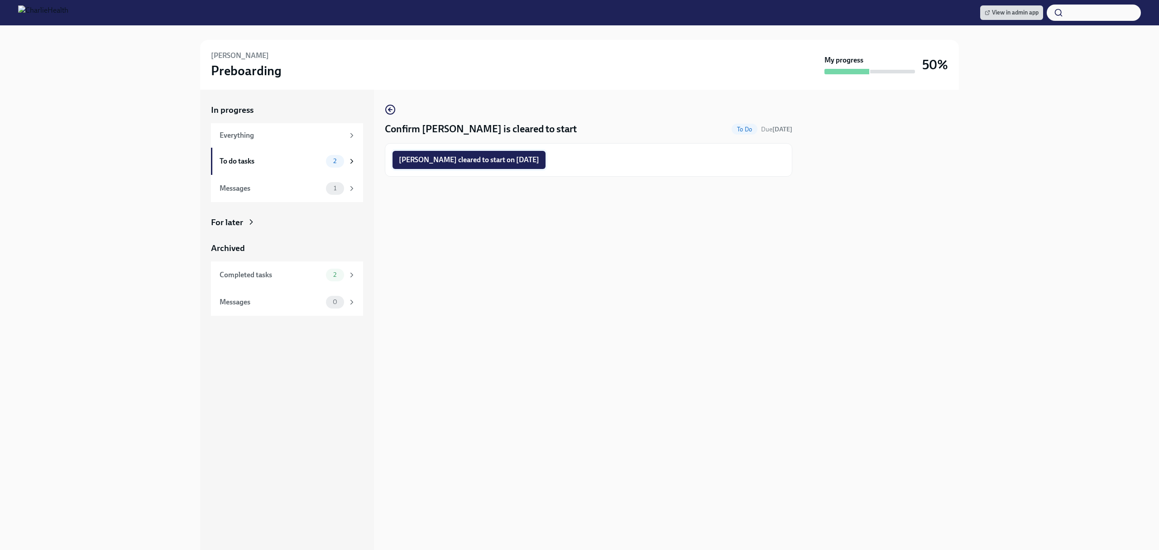
click at [472, 154] on button "Selena Jones cleared to start on 08/18/2025" at bounding box center [469, 160] width 153 height 18
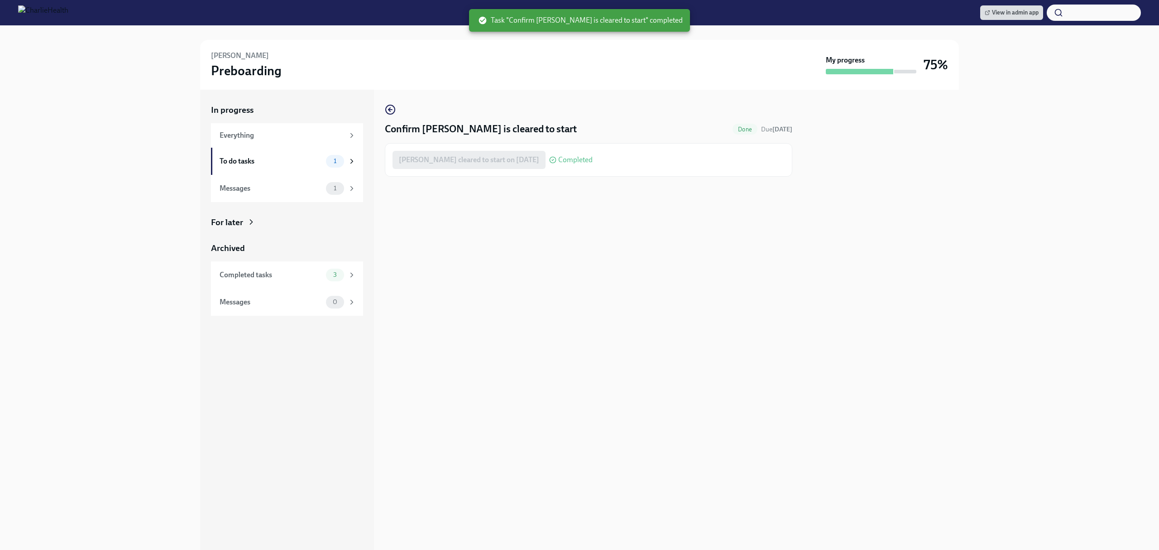
click at [487, 292] on div "Confirm Selena Jones is cleared to start Done Due in 6 days Selena Jones cleare…" at bounding box center [589, 320] width 408 height 460
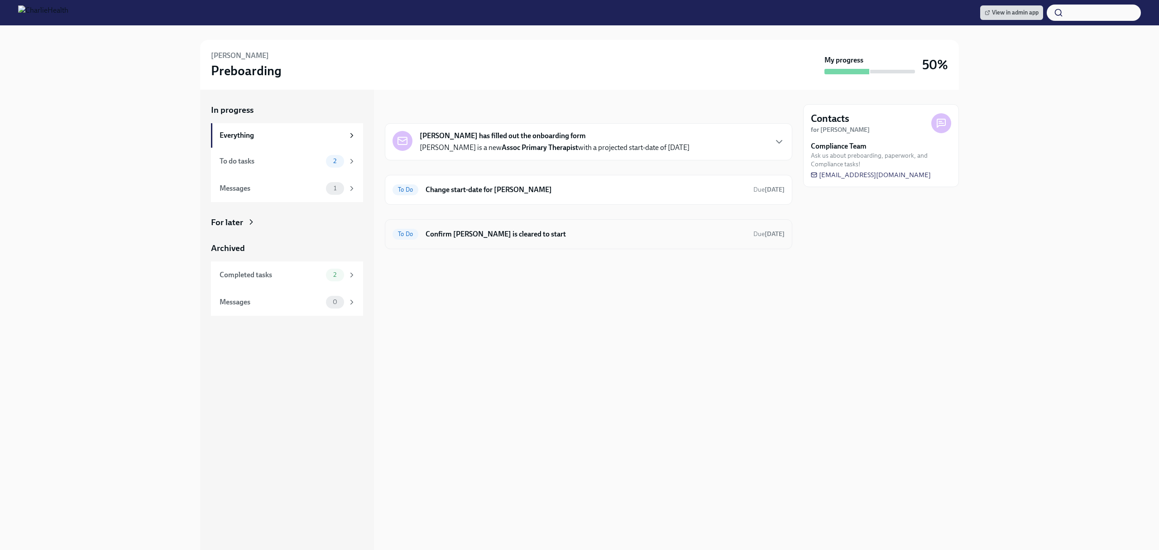
click at [567, 241] on div "To Do Confirm Caitlin Day is cleared to start Due in 11 days" at bounding box center [589, 234] width 392 height 14
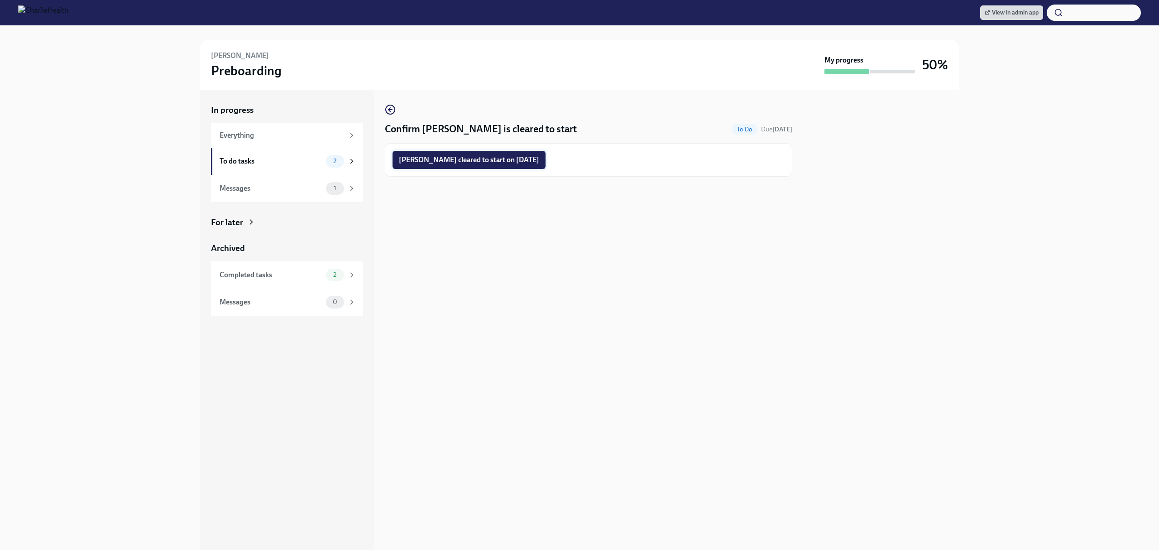
click at [472, 162] on span "Caitlin Day cleared to start on 08/18/2025" at bounding box center [469, 159] width 140 height 9
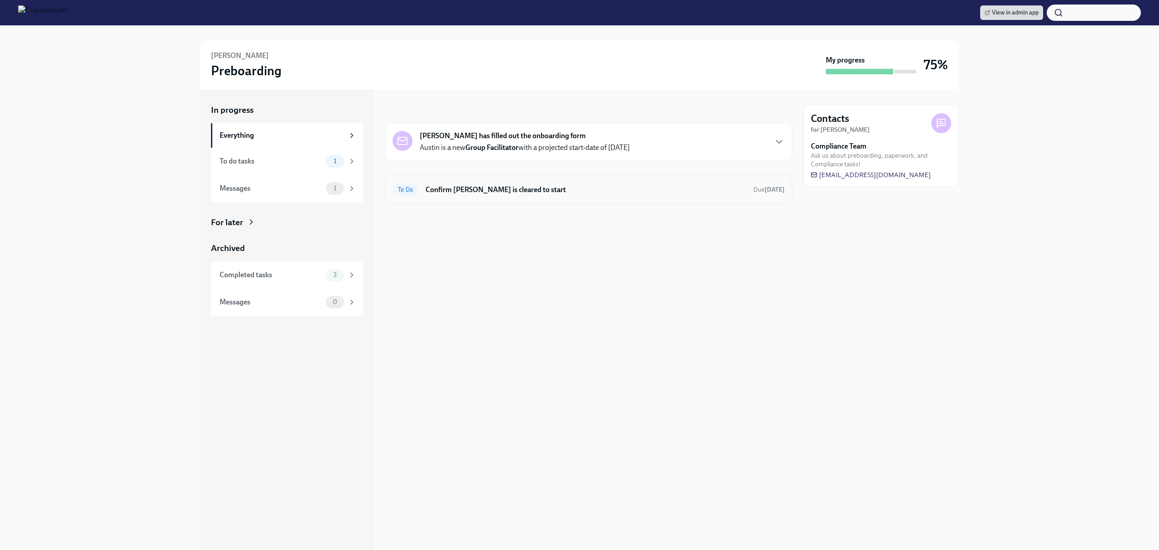
click at [562, 200] on div "To Do Confirm Austin Pershing is cleared to start Due Aug 30th" at bounding box center [589, 190] width 408 height 30
click at [555, 178] on div "To Do Confirm Austin Pershing is cleared to start Due Aug 30th" at bounding box center [589, 190] width 408 height 30
click at [555, 185] on h6 "Confirm Austin Pershing is cleared to start" at bounding box center [586, 190] width 321 height 10
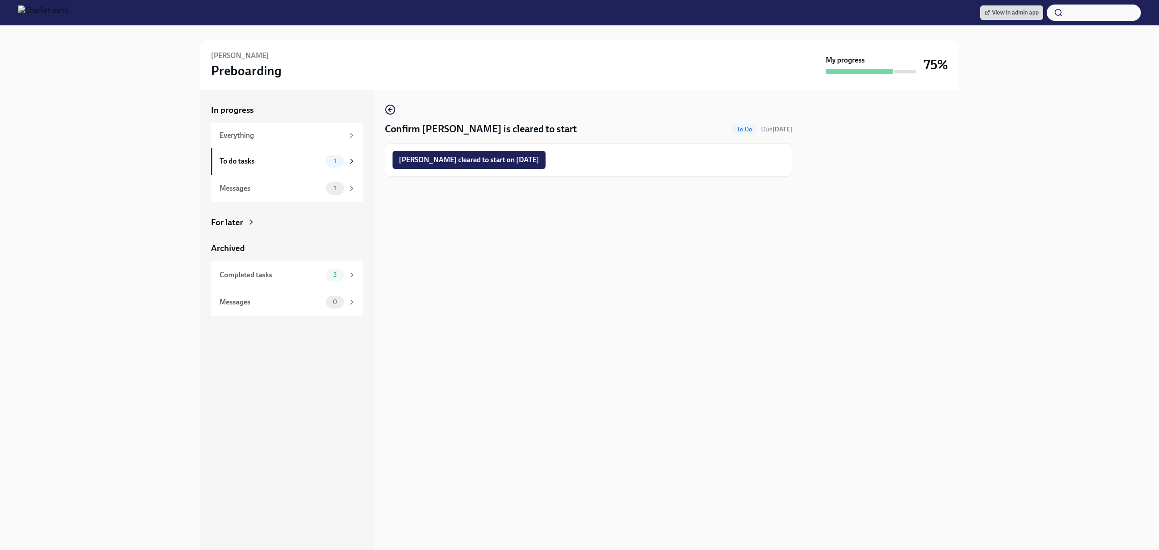
click at [543, 216] on div "Confirm Austin Pershing is cleared to start To Do Due Aug 30th Austin Pershing …" at bounding box center [589, 320] width 408 height 460
click at [601, 187] on div at bounding box center [589, 191] width 408 height 29
click at [600, 193] on div at bounding box center [589, 191] width 408 height 29
click at [601, 195] on div at bounding box center [589, 191] width 408 height 29
click at [497, 159] on span "Austin Pershing cleared to start on 08/18/2025" at bounding box center [469, 159] width 140 height 9
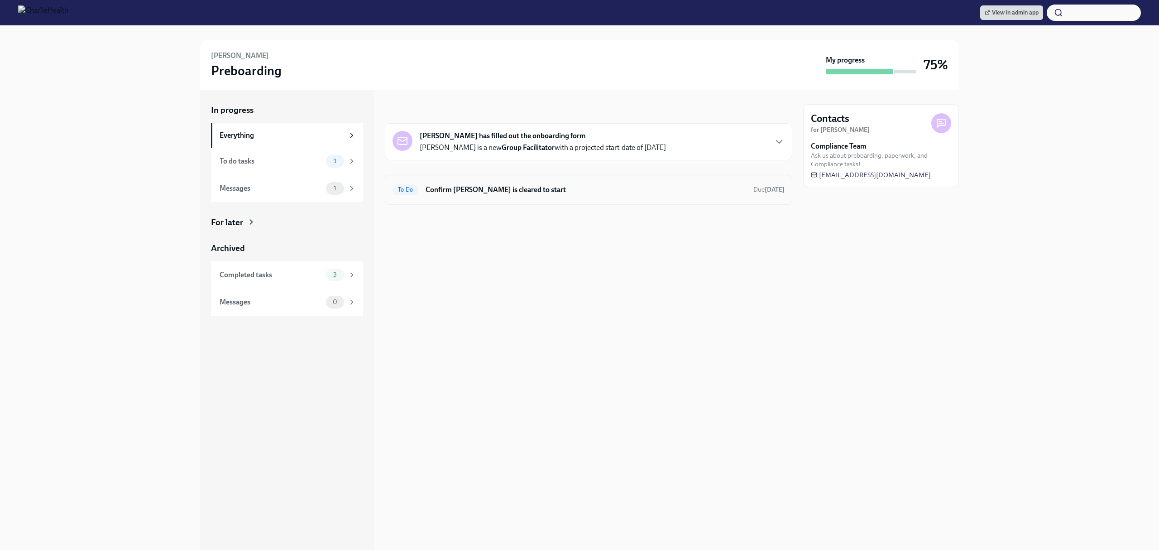
click at [584, 187] on h6 "Confirm Brandon Smith is cleared to start" at bounding box center [586, 190] width 321 height 10
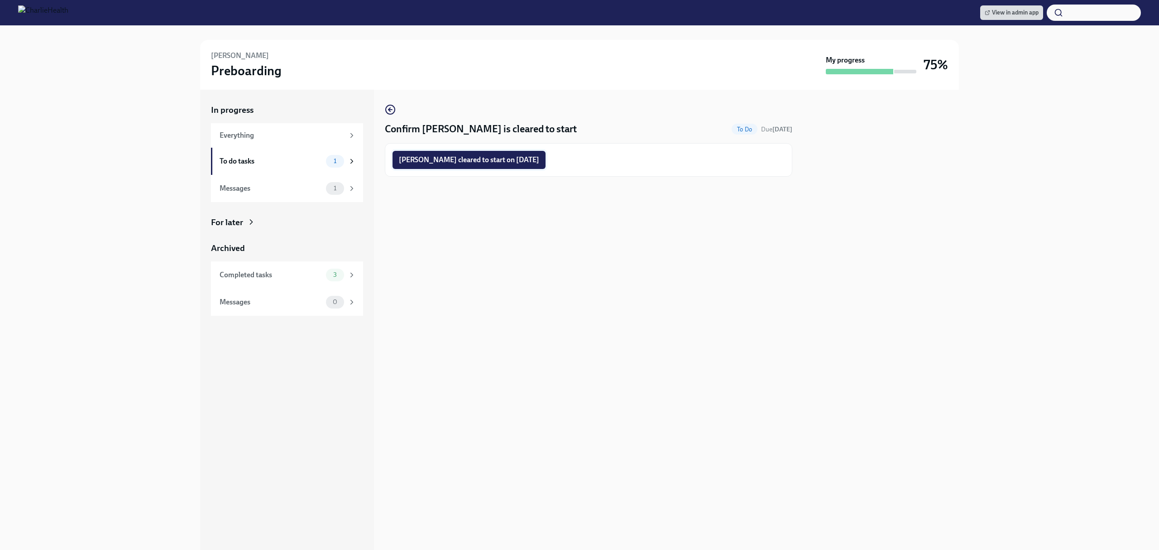
click at [479, 161] on span "Brandon Smith cleared to start on 08/18/2025" at bounding box center [469, 159] width 140 height 9
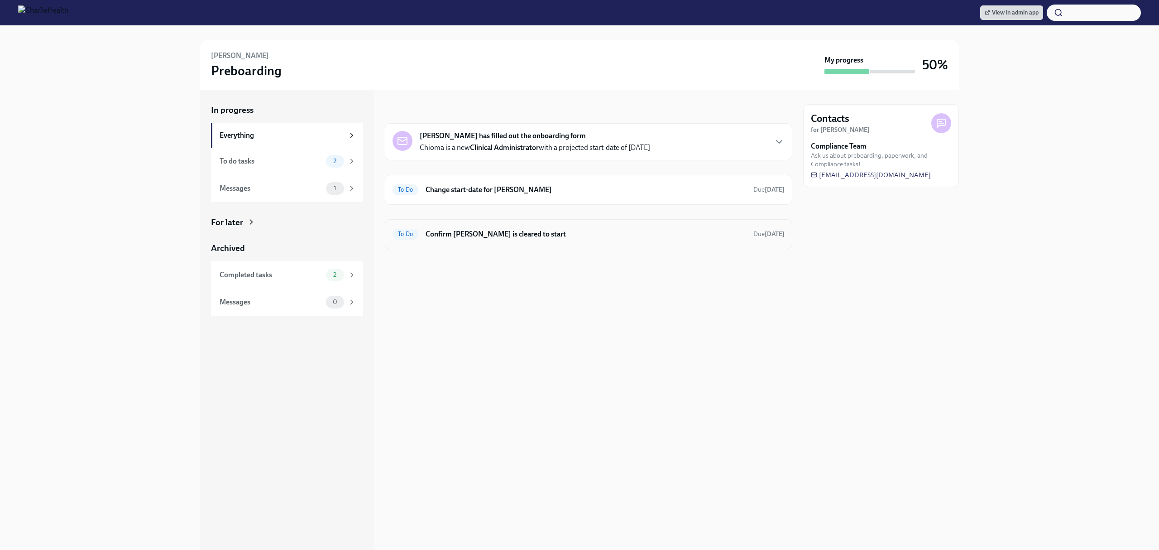
click at [611, 222] on div "To Do Confirm Chioma Okafor is cleared to start Due Sep 2nd" at bounding box center [589, 234] width 408 height 30
click at [602, 236] on h6 "Confirm [PERSON_NAME] is cleared to start" at bounding box center [586, 234] width 321 height 10
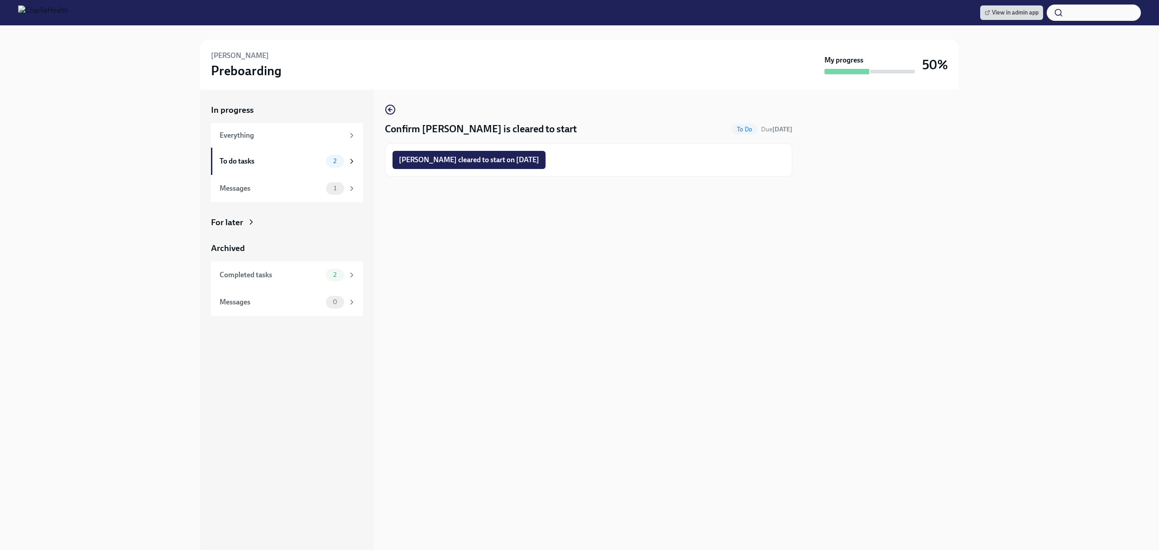
click at [466, 153] on button "Chioma Okafor cleared to start on 08/18/2025" at bounding box center [469, 160] width 153 height 18
click at [613, 222] on div "Confirm Chioma Okafor is cleared to start To Do Due Sep 2nd Chioma Okafor clear…" at bounding box center [589, 320] width 408 height 460
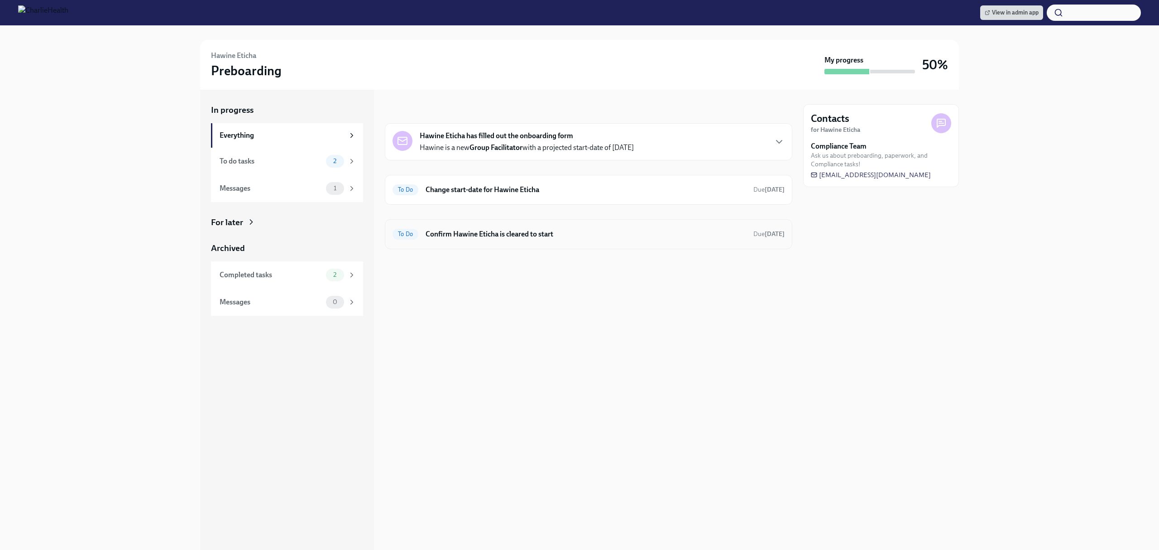
click at [564, 241] on div "To Do Confirm Hawine Eticha is cleared to start Due [DATE]" at bounding box center [589, 234] width 392 height 14
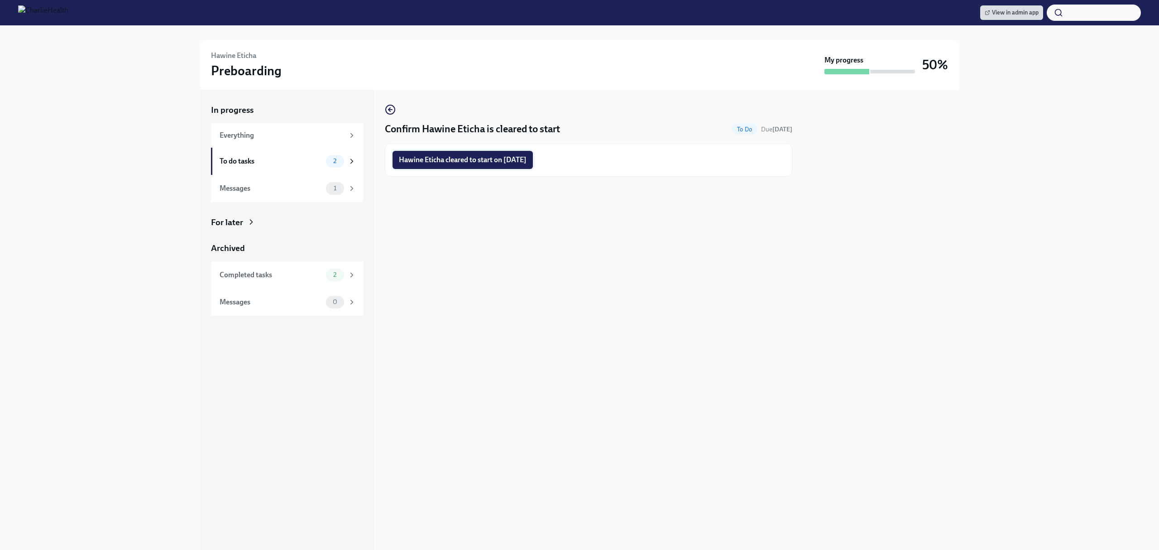
click at [506, 161] on span "Hawine Eticha cleared to start on [DATE]" at bounding box center [463, 159] width 128 height 9
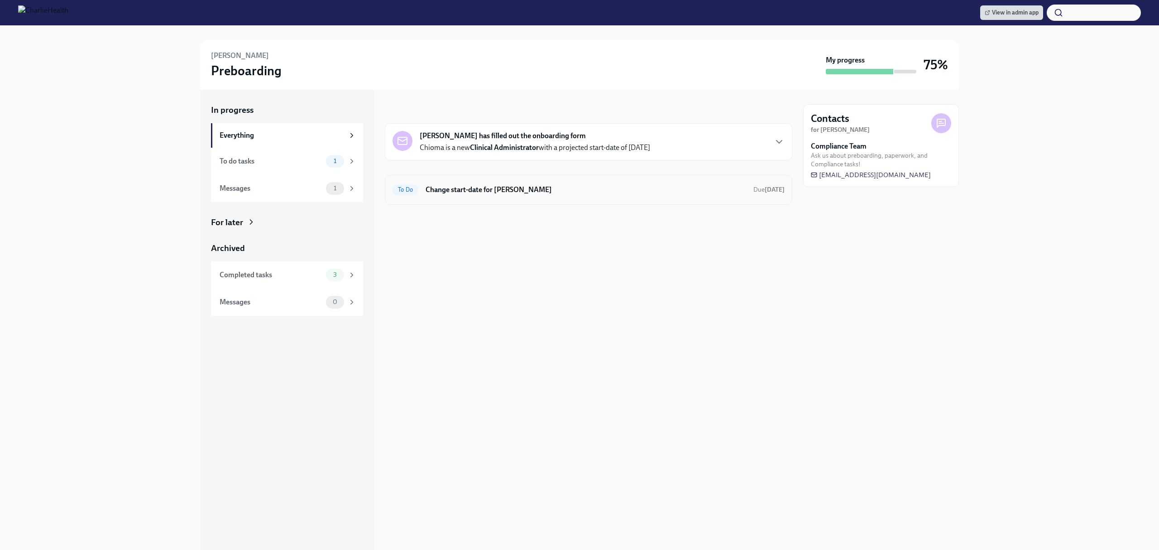
click at [578, 191] on h6 "Change start-date for Chioma Okafor" at bounding box center [586, 190] width 321 height 10
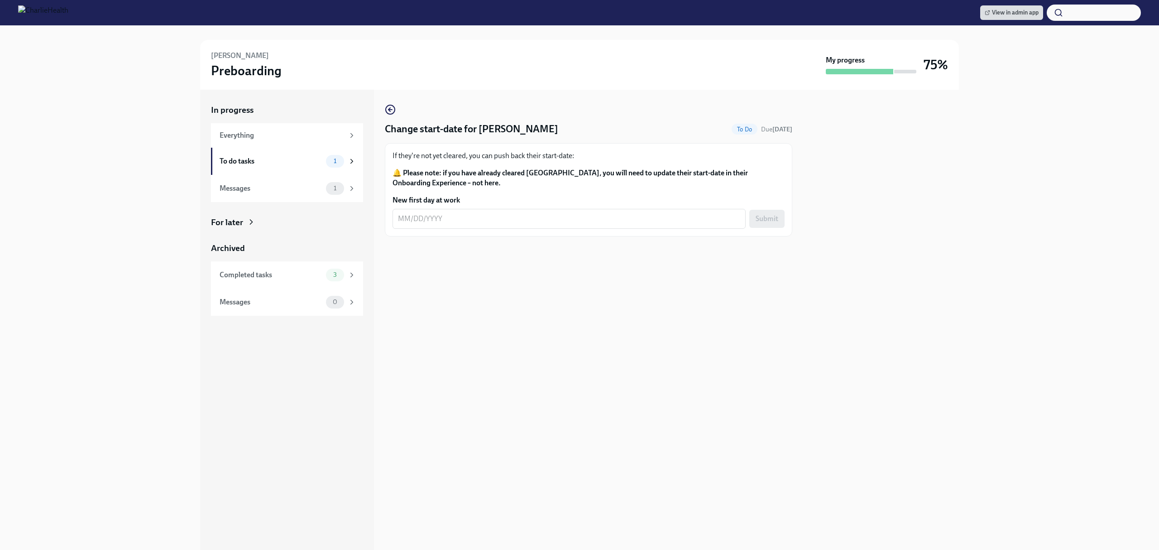
click at [613, 343] on div "Change start-date for Chioma Okafor To Do Due in 12 days If they're not yet cle…" at bounding box center [589, 320] width 408 height 460
click at [387, 109] on icon "button" at bounding box center [390, 109] width 11 height 11
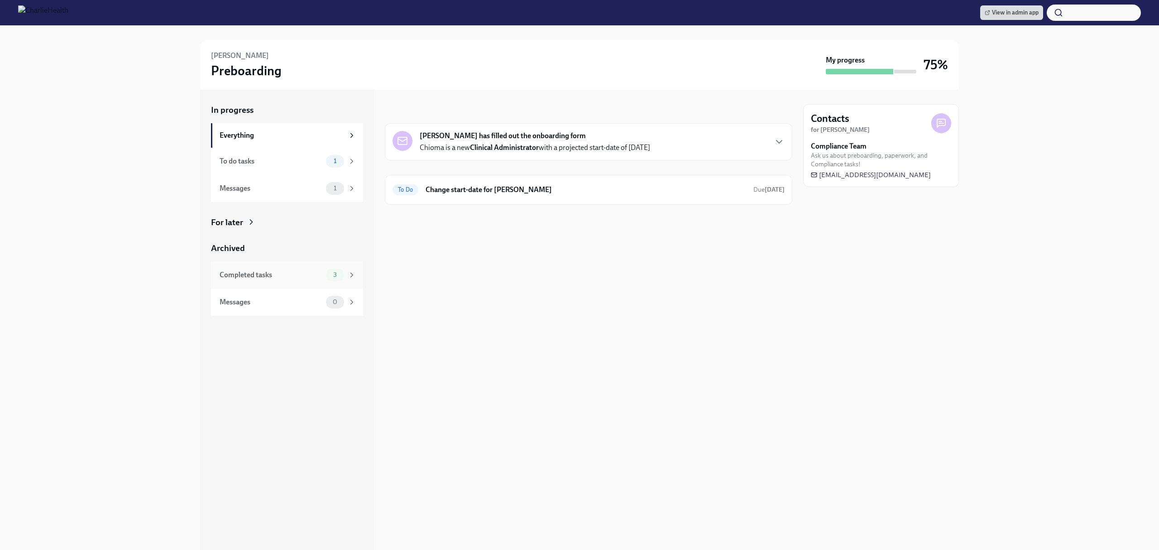
click at [231, 272] on div "Completed tasks" at bounding box center [271, 275] width 103 height 10
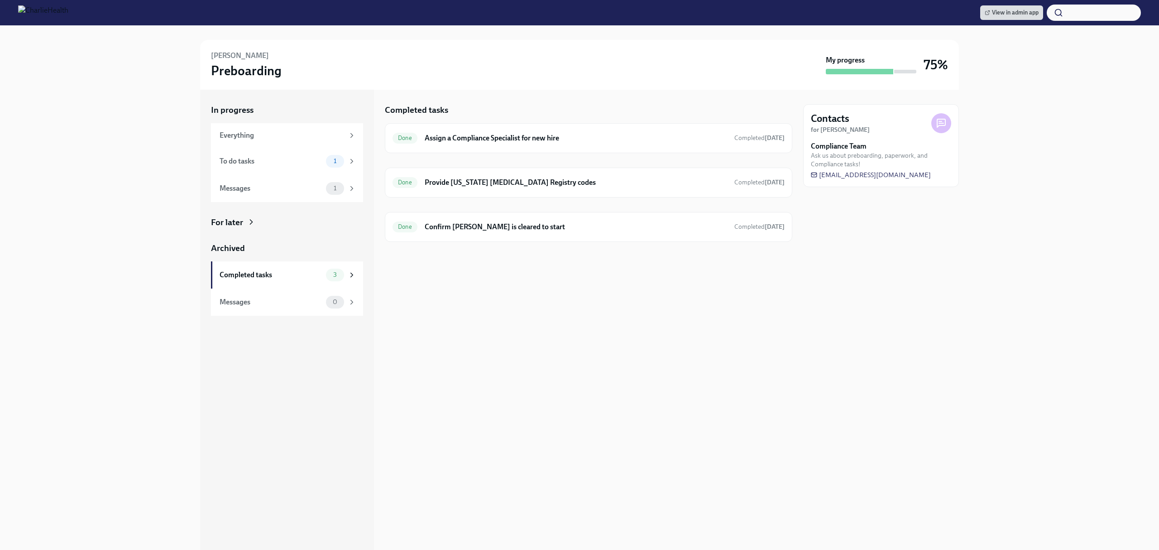
click at [804, 359] on div "Contacts for Chioma Okafor Compliance Team Ask us about preboarding, paperwork,…" at bounding box center [881, 320] width 156 height 460
click at [715, 339] on div "Completed tasks Done Assign a Compliance Specialist for new hire Completed 14 d…" at bounding box center [589, 320] width 408 height 460
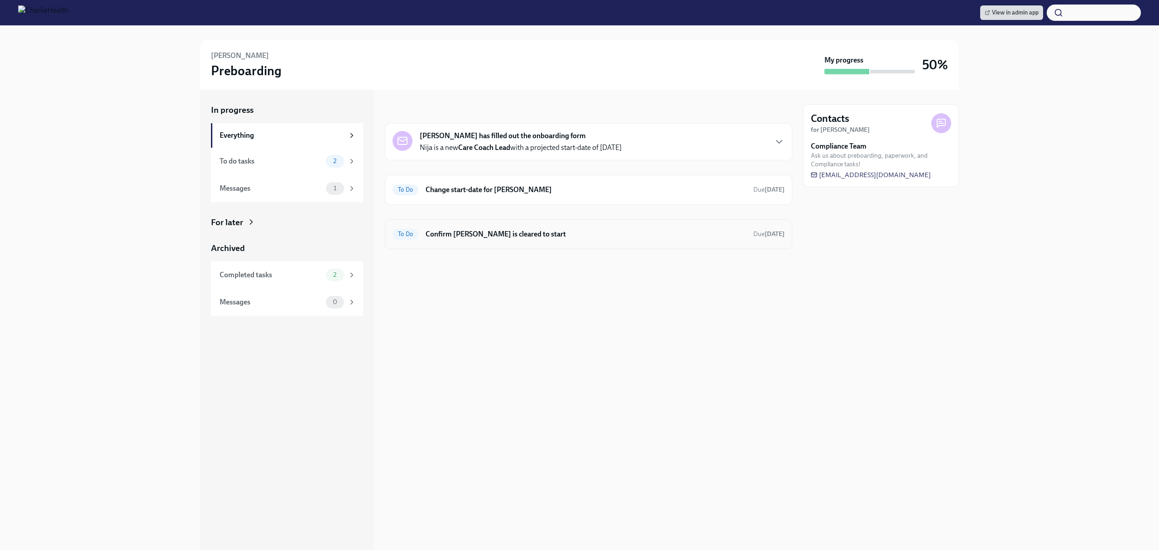
click at [576, 226] on div "To Do Confirm Nija Maye is cleared to start Due Sep 7th" at bounding box center [589, 234] width 408 height 30
click at [503, 232] on h6 "Confirm Nija Maye is cleared to start" at bounding box center [586, 234] width 321 height 10
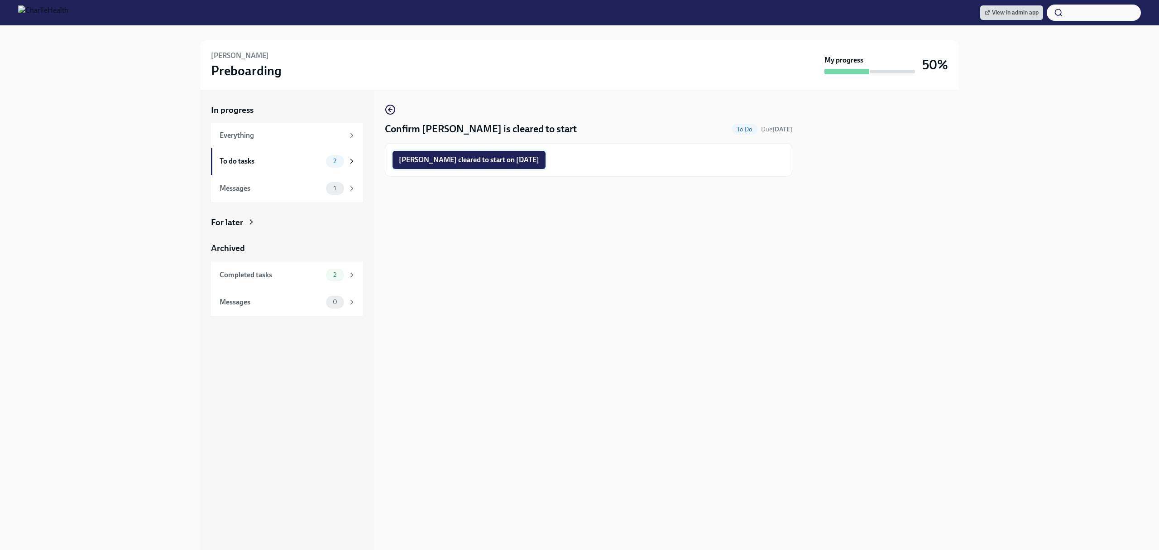
click at [490, 163] on span "Nija Maye cleared to start on 08/18/2025" at bounding box center [469, 159] width 140 height 9
click at [586, 249] on div "Confirm Nija Maye is cleared to start To Do Due Sep 7th Completing" at bounding box center [589, 320] width 408 height 460
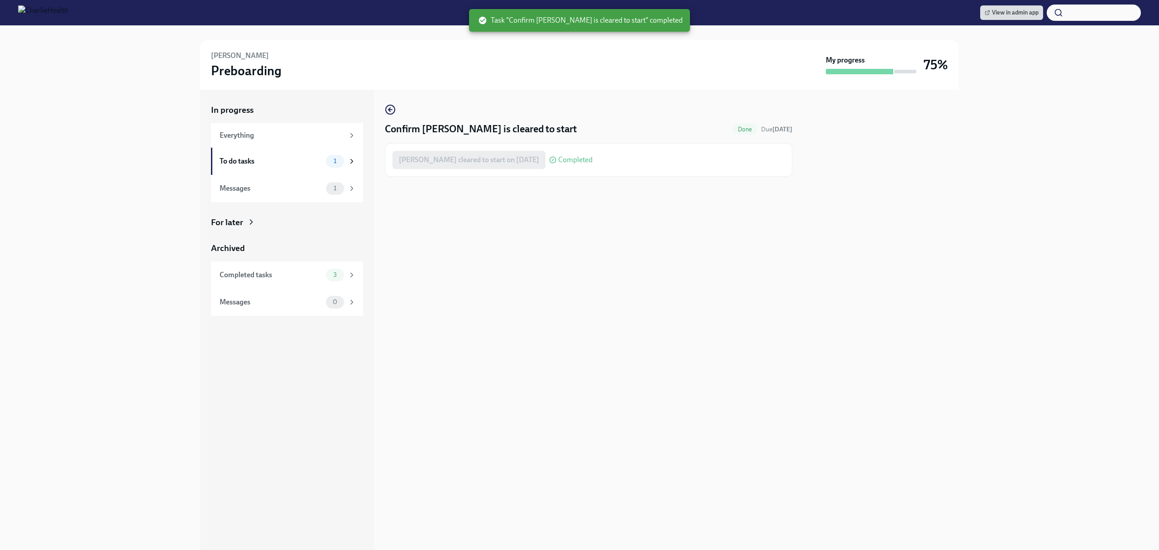
click at [641, 107] on div "Confirm Nija Maye is cleared to start Done Due Sep 7th Nija Maye cleared to sta…" at bounding box center [589, 140] width 408 height 72
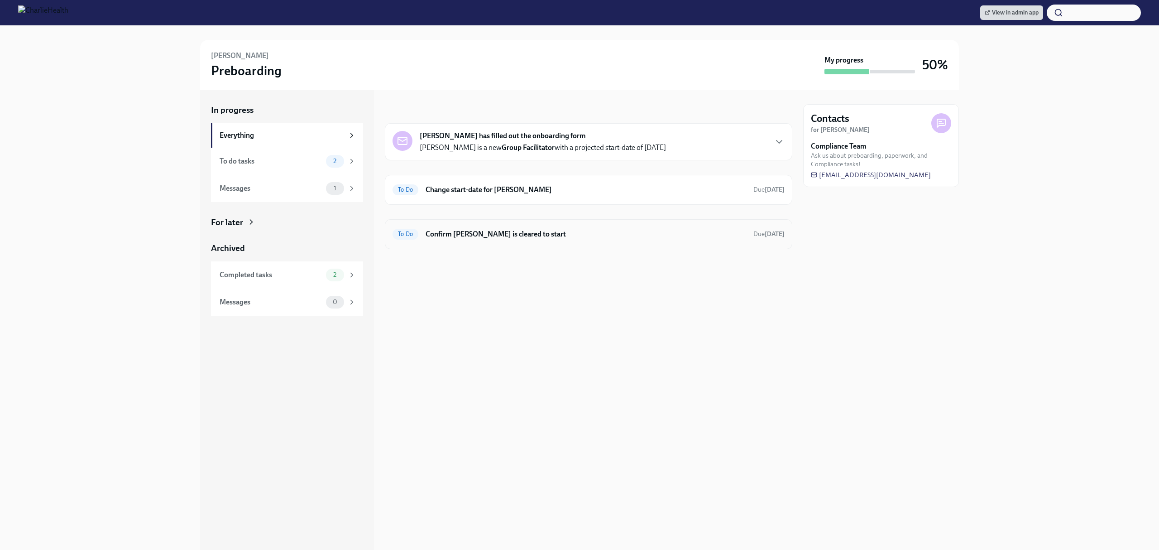
click at [577, 233] on h6 "Confirm [PERSON_NAME] is cleared to start" at bounding box center [586, 234] width 321 height 10
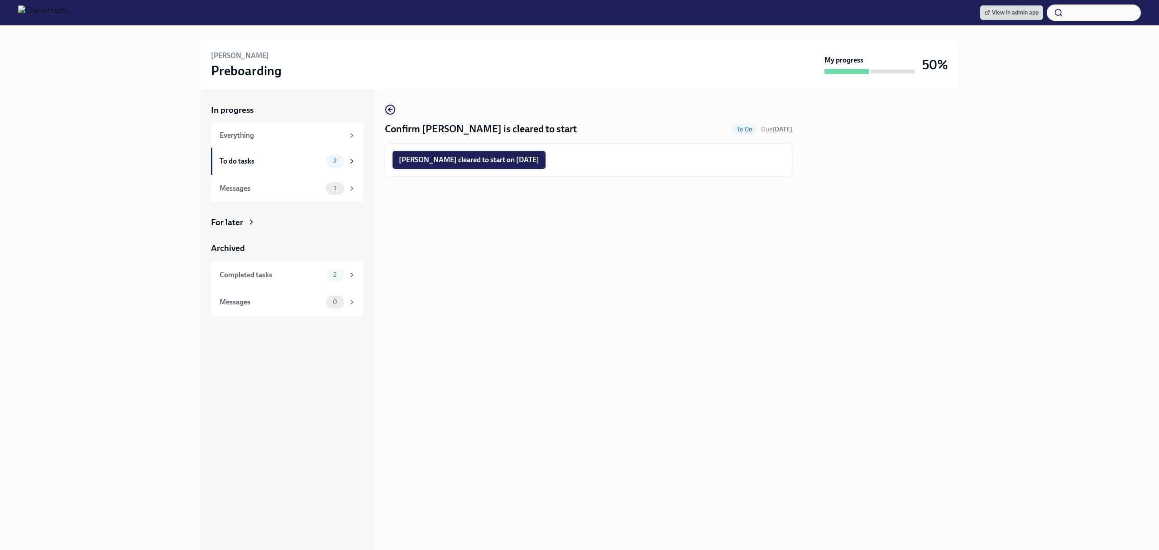
click at [498, 164] on span "[PERSON_NAME] cleared to start on [DATE]" at bounding box center [469, 159] width 140 height 9
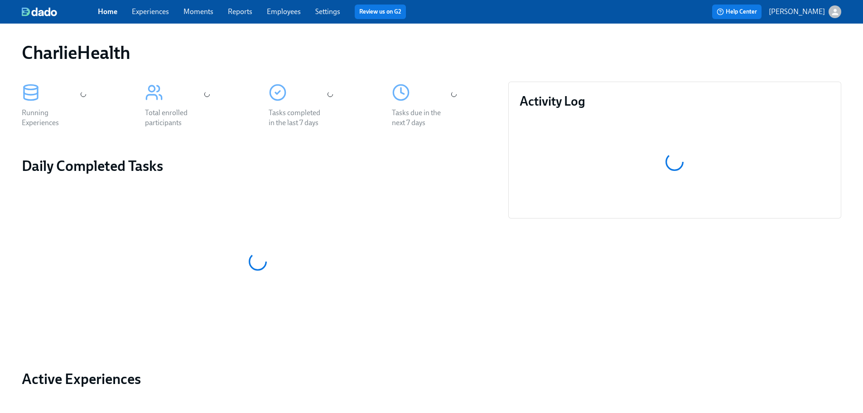
click at [282, 15] on link "Employees" at bounding box center [284, 11] width 34 height 9
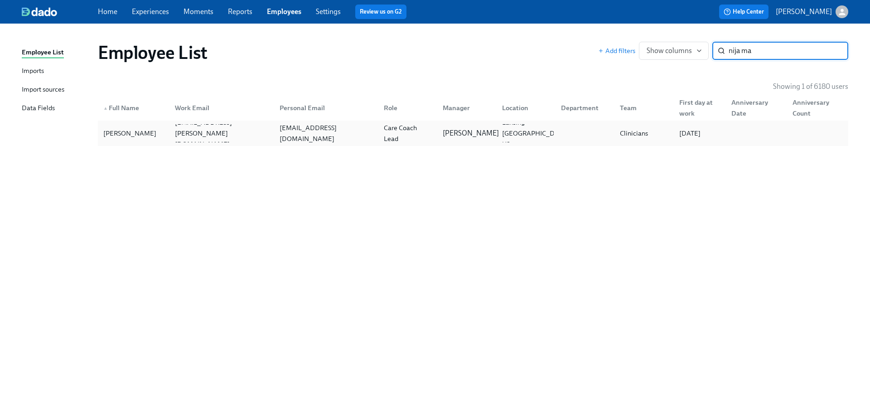
type input "nija ma"
click at [466, 129] on p "[PERSON_NAME]" at bounding box center [470, 133] width 56 height 10
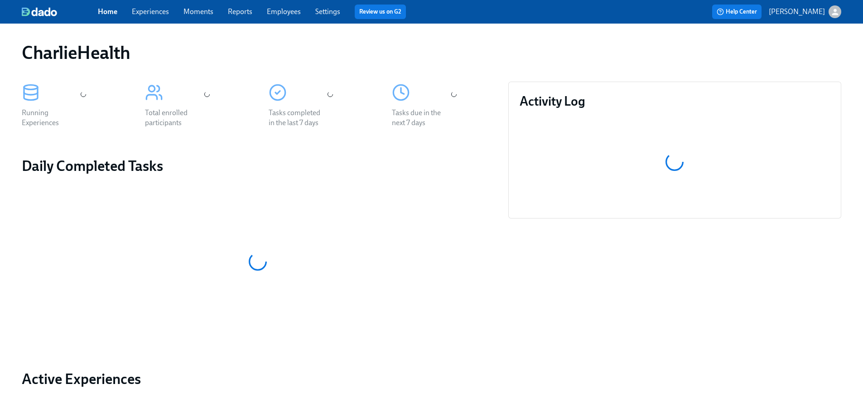
click at [323, 47] on div "CharlieHealth" at bounding box center [431, 53] width 819 height 22
click at [298, 19] on div "Home Experiences Moments Reports Employees Settings Review us on G2 Help Center…" at bounding box center [431, 12] width 863 height 24
click at [294, 15] on link "Employees" at bounding box center [284, 11] width 34 height 9
click at [283, 7] on link "Employees" at bounding box center [284, 11] width 34 height 9
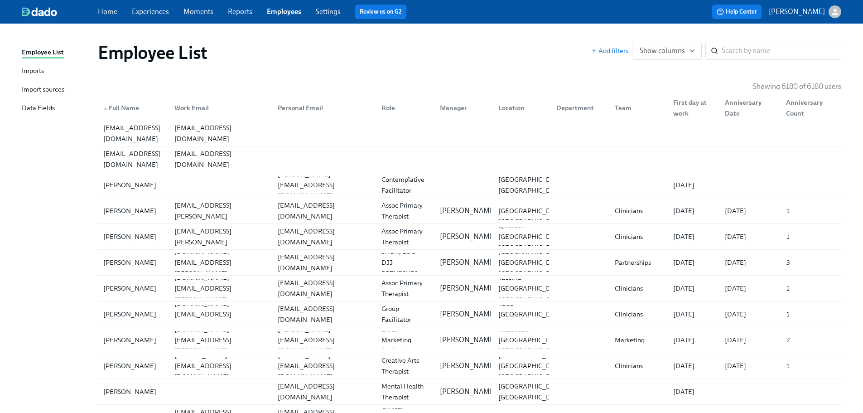
click at [447, 46] on div "Employee List" at bounding box center [344, 53] width 493 height 22
click at [767, 48] on input "search" at bounding box center [781, 51] width 120 height 18
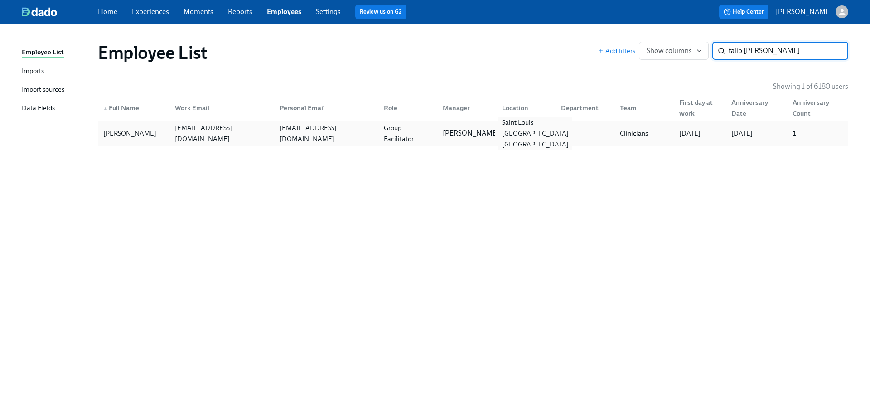
type input "talib sal"
click at [524, 136] on div "Saint Louis MO US" at bounding box center [535, 133] width 74 height 33
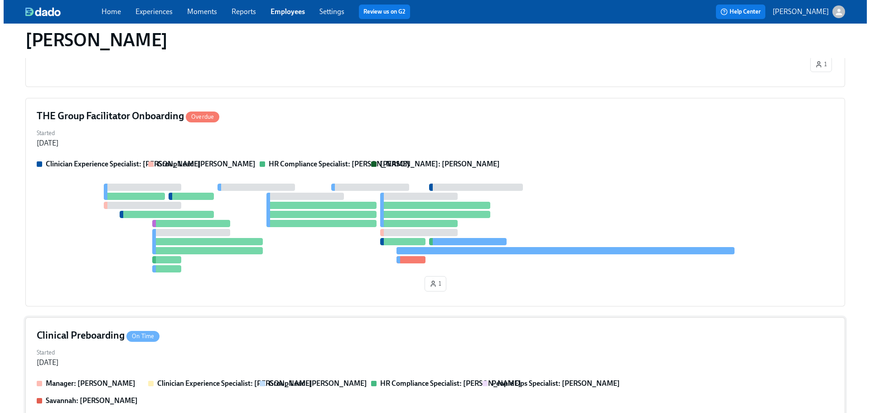
scroll to position [124, 0]
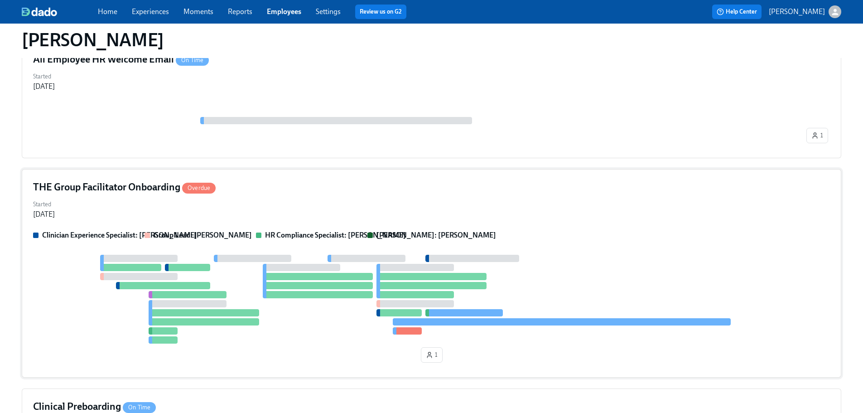
click at [460, 202] on div "Started Jul 24, 2025" at bounding box center [431, 208] width 797 height 22
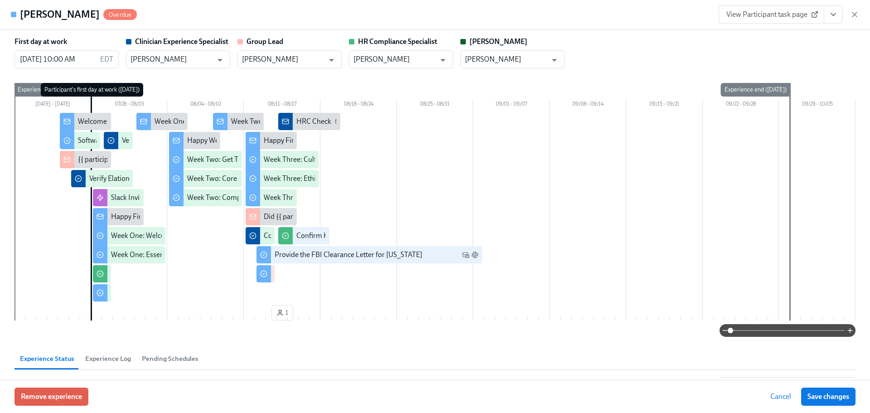
click at [833, 17] on icon "View task page" at bounding box center [832, 14] width 9 height 9
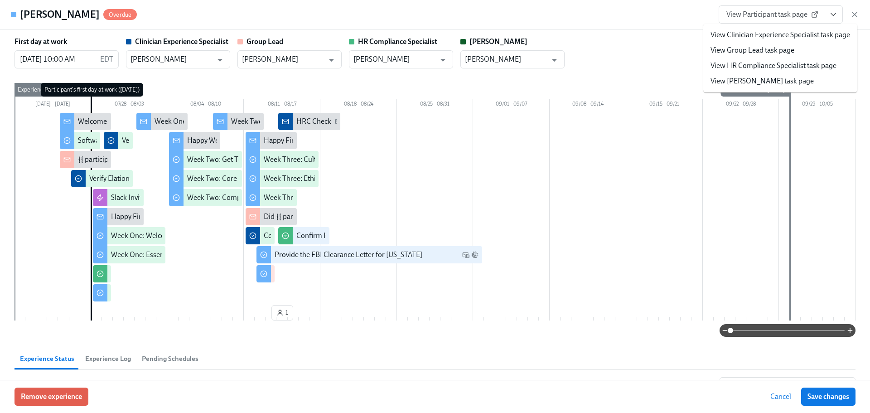
click at [748, 63] on link "View HR Compliance Specialist task page" at bounding box center [773, 66] width 126 height 10
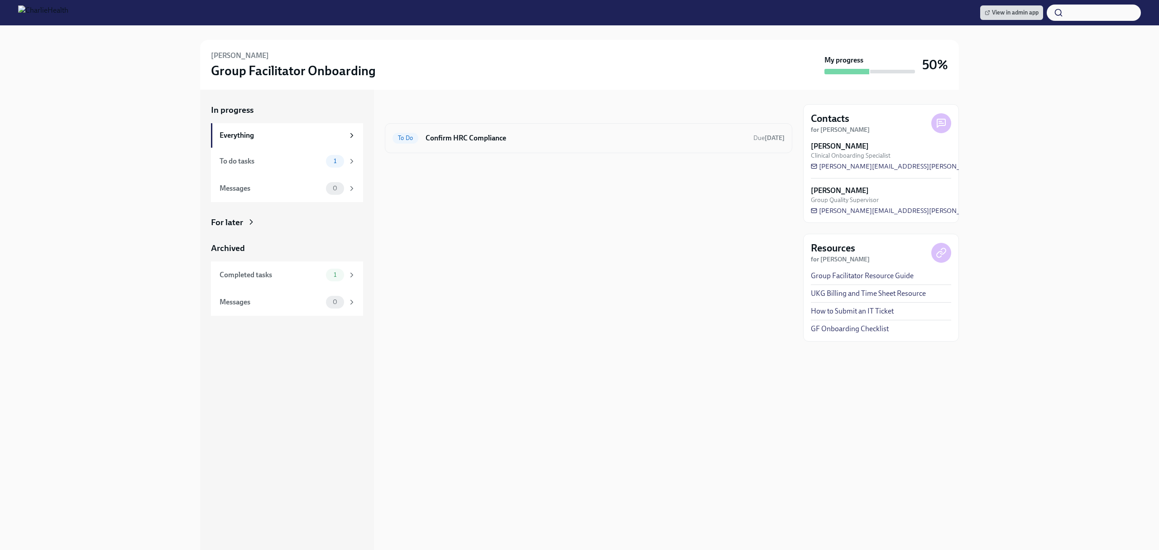
click at [483, 135] on h6 "Confirm HRC Compliance" at bounding box center [586, 138] width 321 height 10
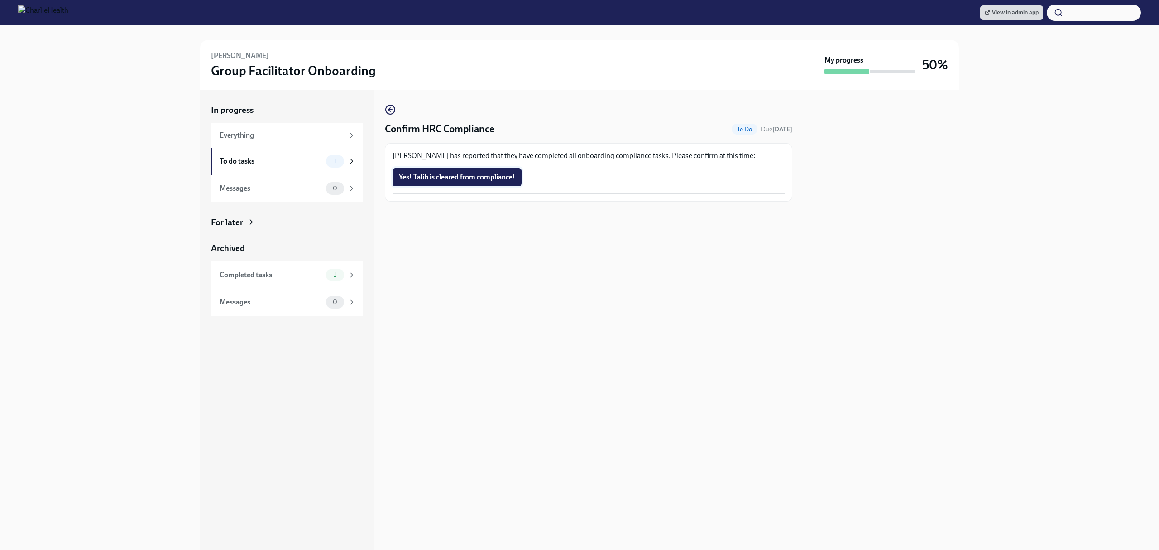
click at [482, 170] on button "Yes! Talib is cleared from compliance!" at bounding box center [457, 177] width 129 height 18
click at [598, 238] on div "Confirm HRC Compliance To Do Due [DATE] [PERSON_NAME] has reported that they ha…" at bounding box center [589, 320] width 408 height 460
